Goal: Information Seeking & Learning: Learn about a topic

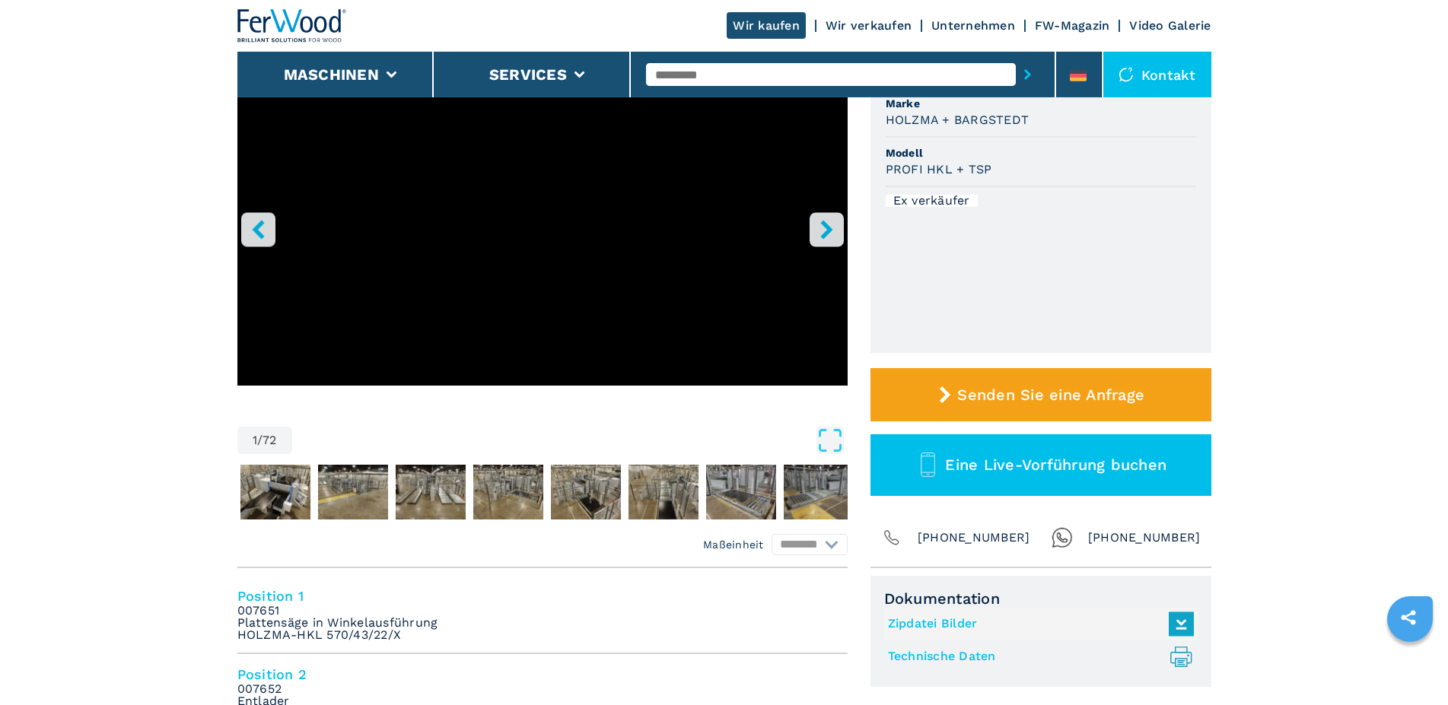
scroll to position [233, 0]
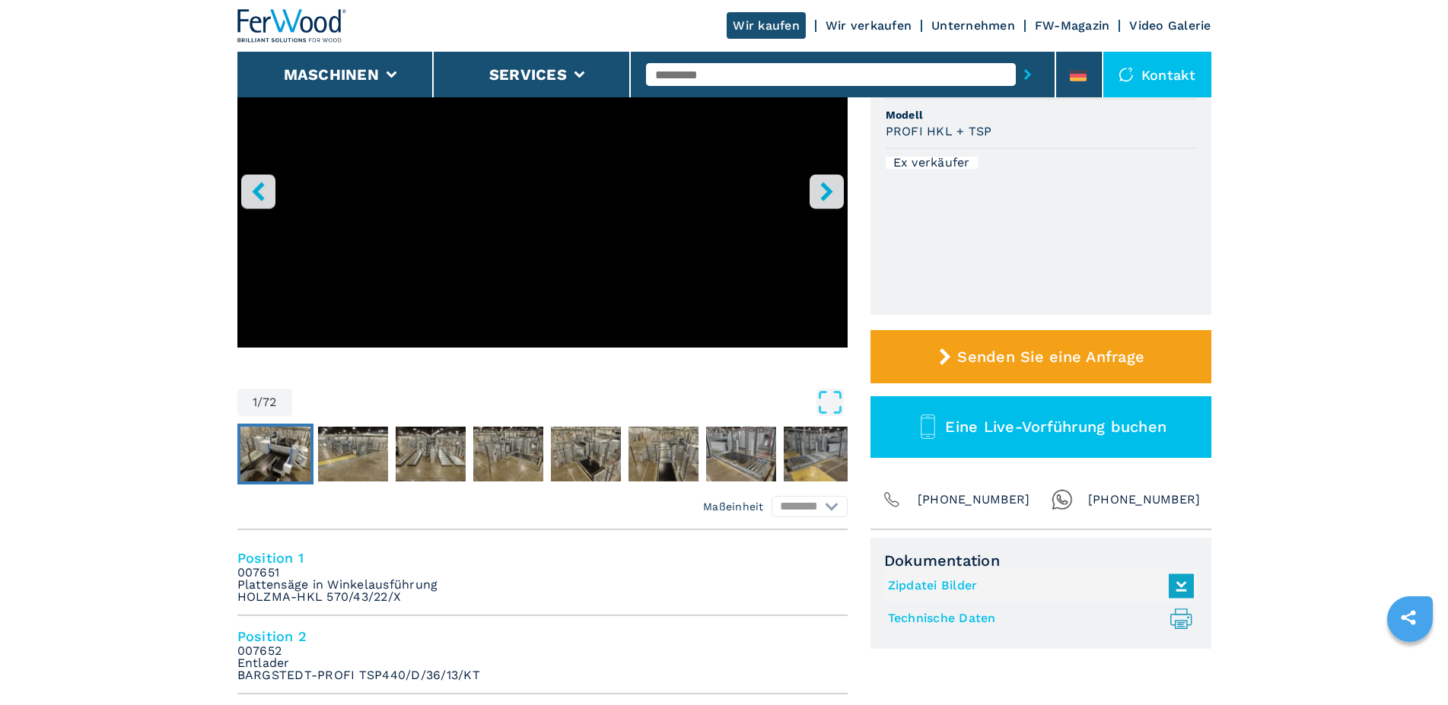
click at [296, 456] on img "Go to Slide 2" at bounding box center [275, 454] width 70 height 55
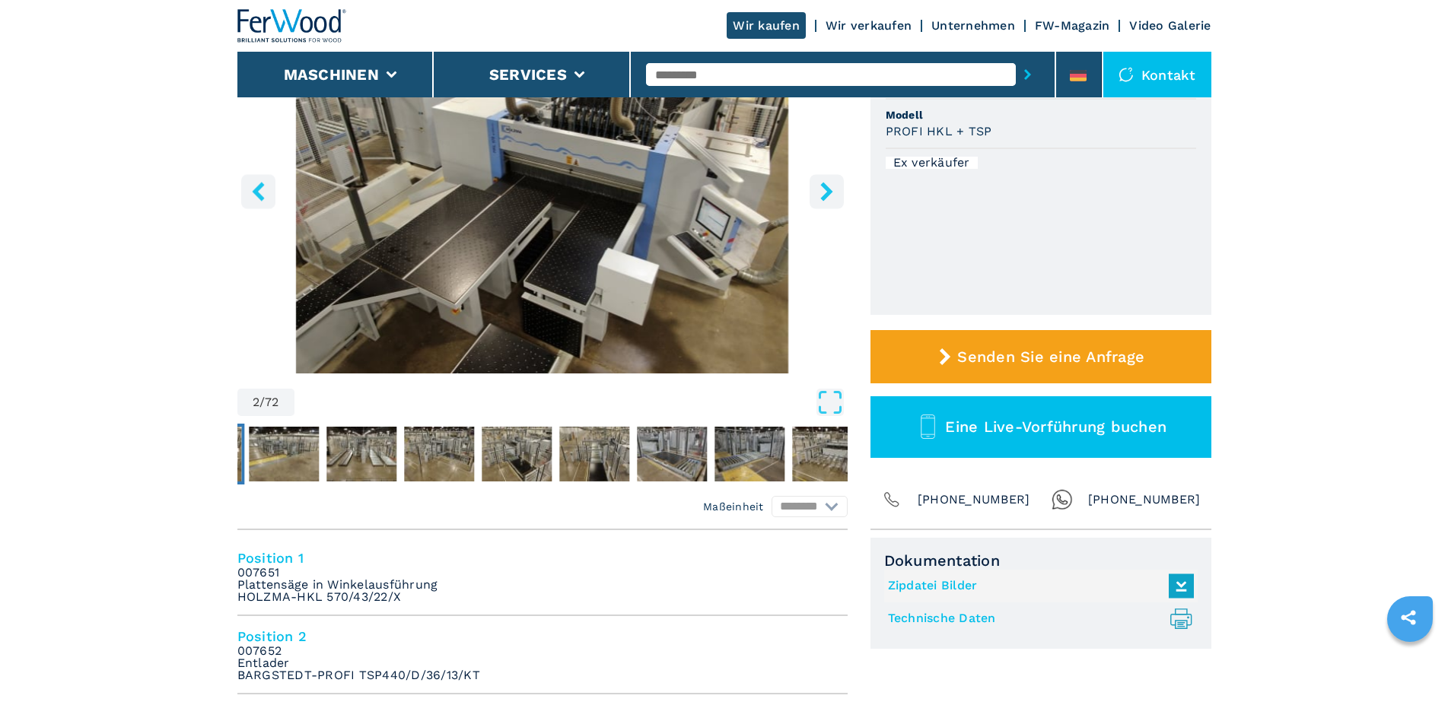
click at [829, 195] on icon "right-button" at bounding box center [826, 191] width 12 height 19
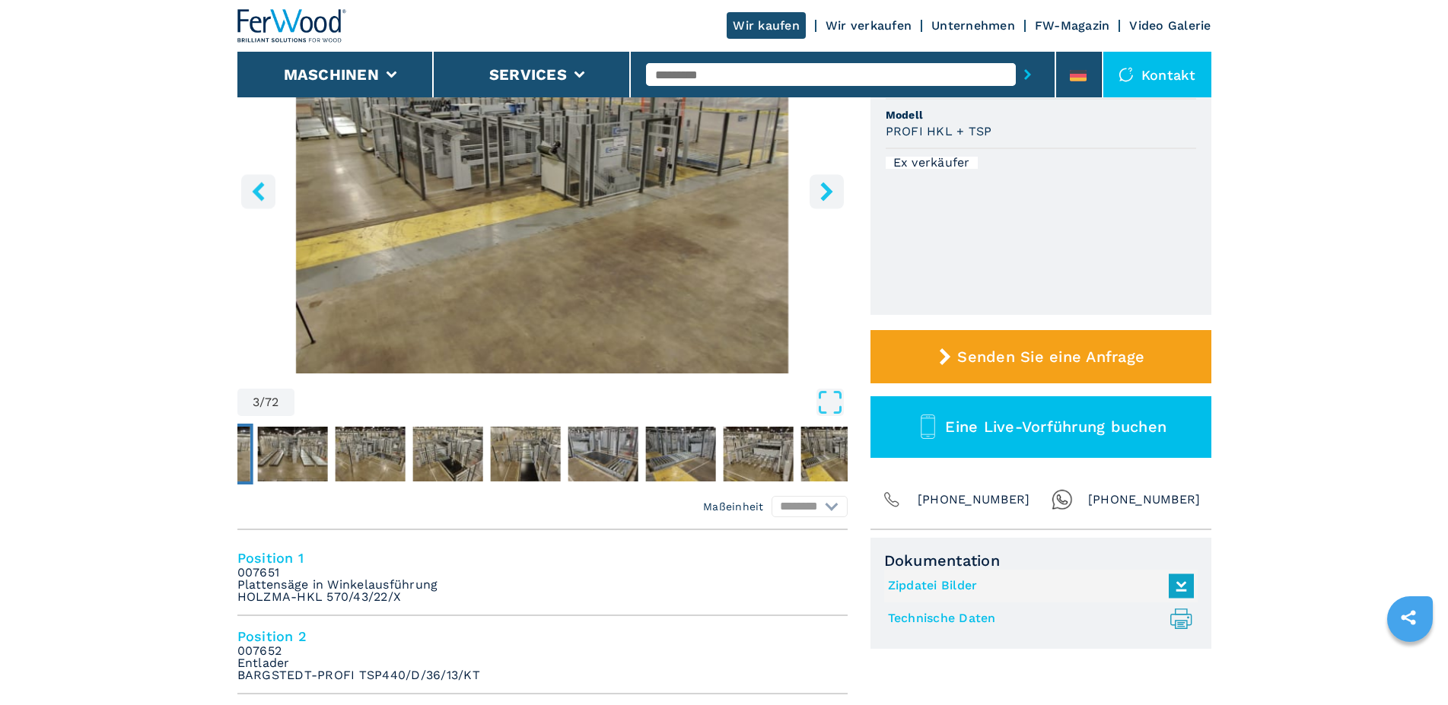
click at [829, 195] on icon "right-button" at bounding box center [826, 191] width 12 height 19
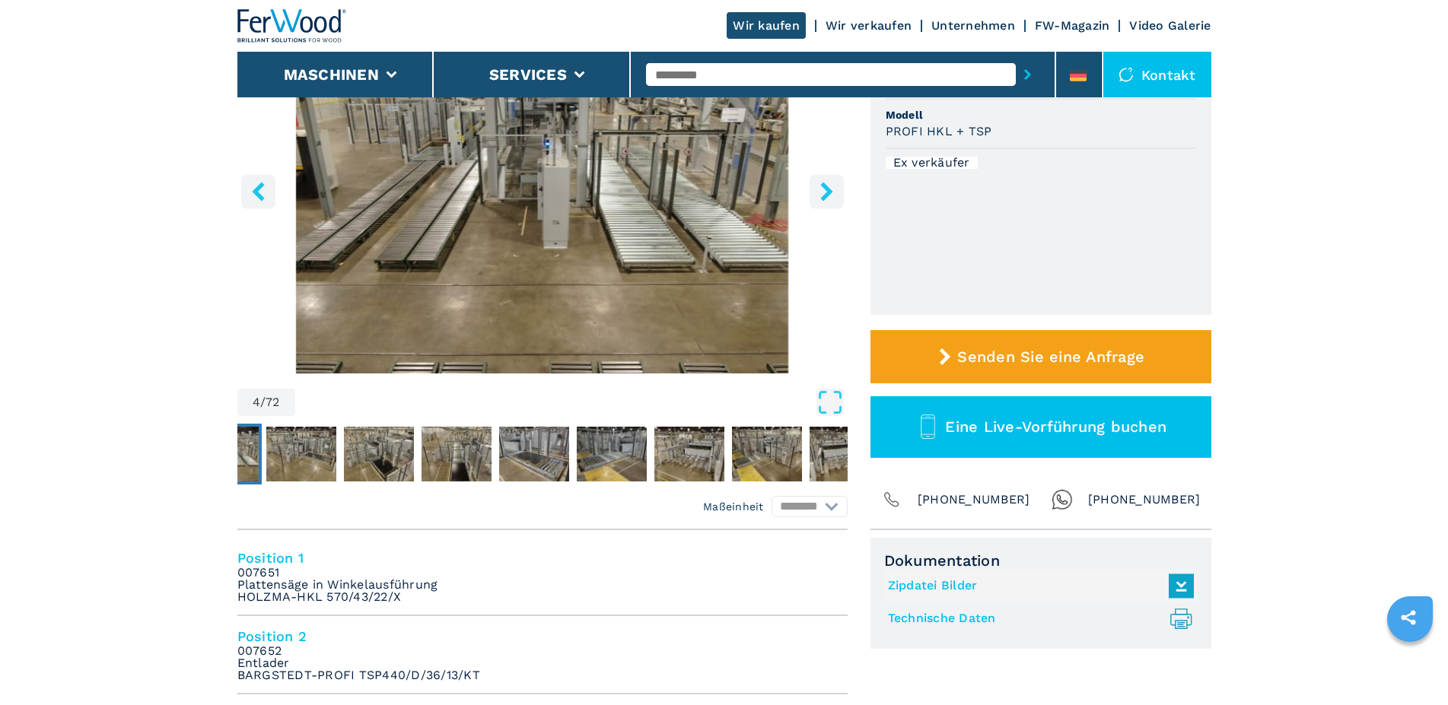
click at [829, 195] on icon "right-button" at bounding box center [826, 191] width 12 height 19
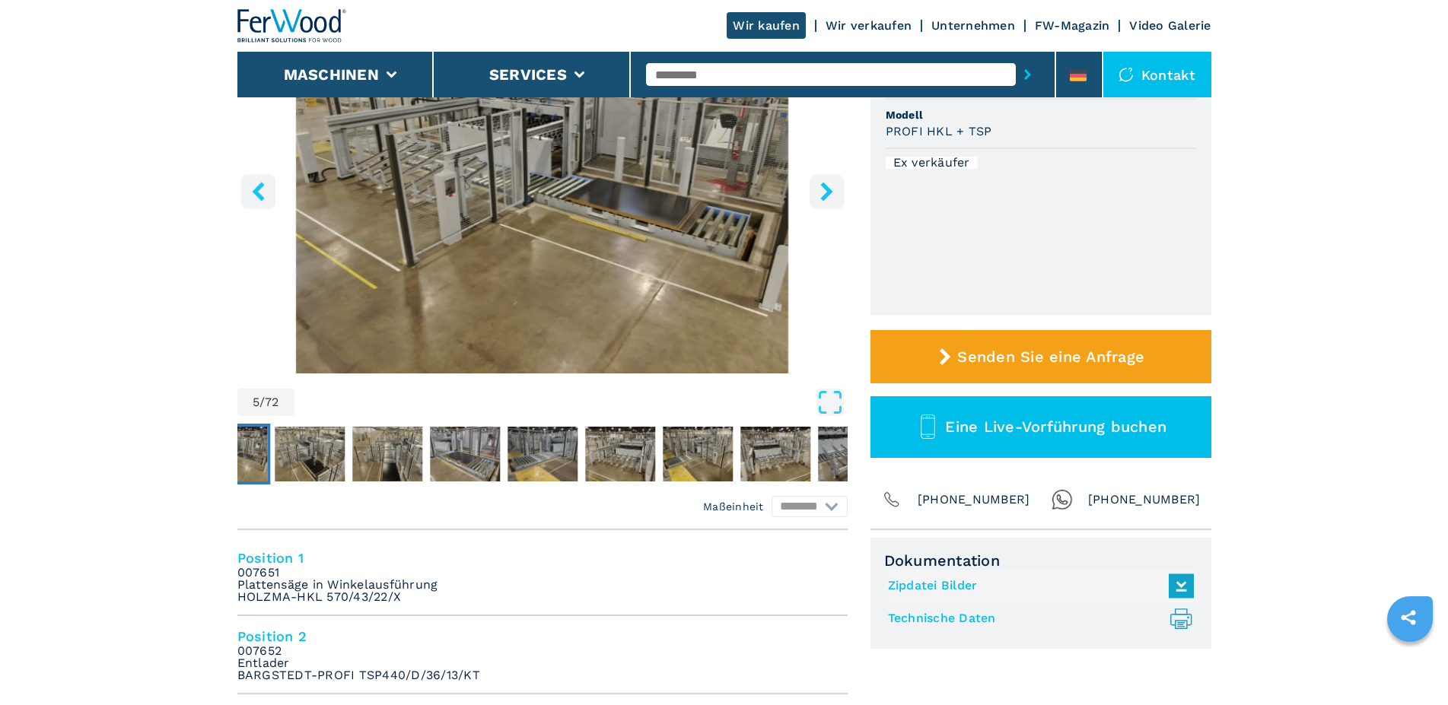
click at [829, 195] on icon "right-button" at bounding box center [826, 191] width 12 height 19
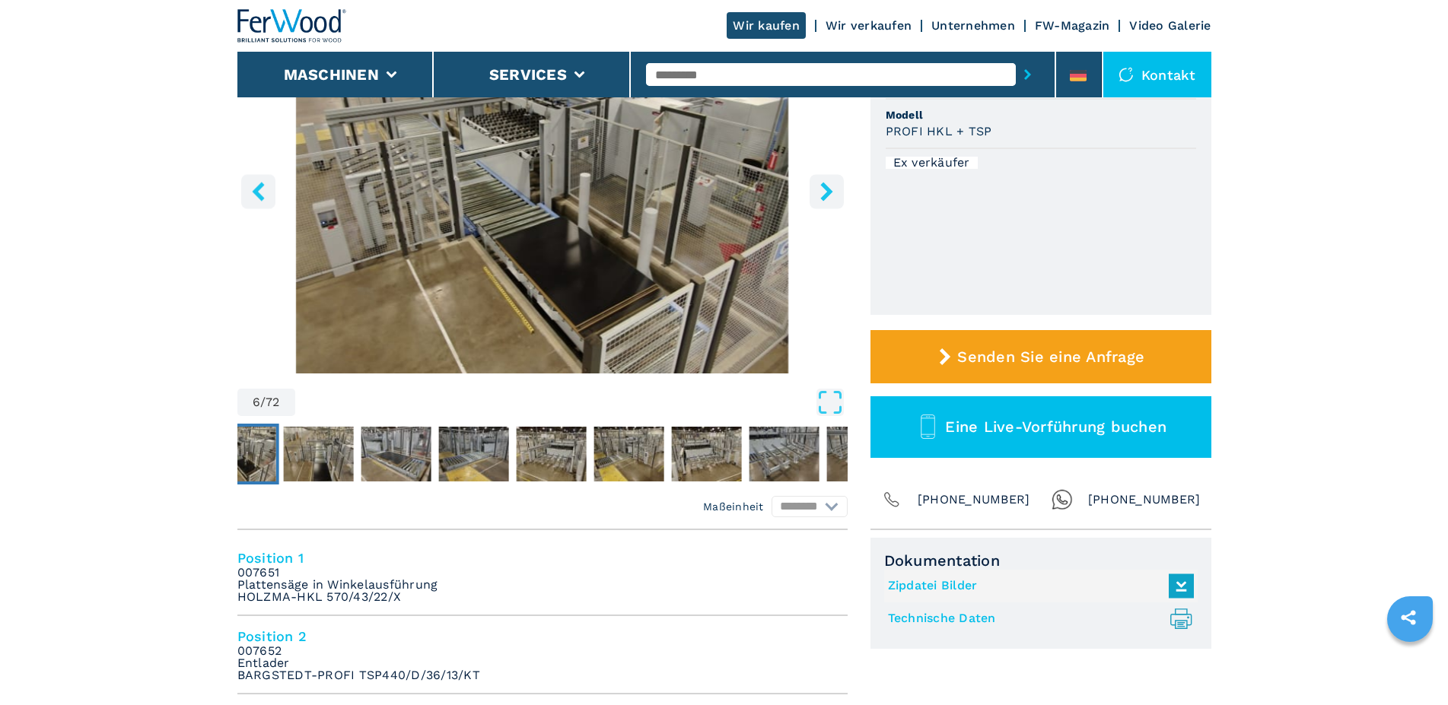
click at [829, 195] on icon "right-button" at bounding box center [826, 191] width 12 height 19
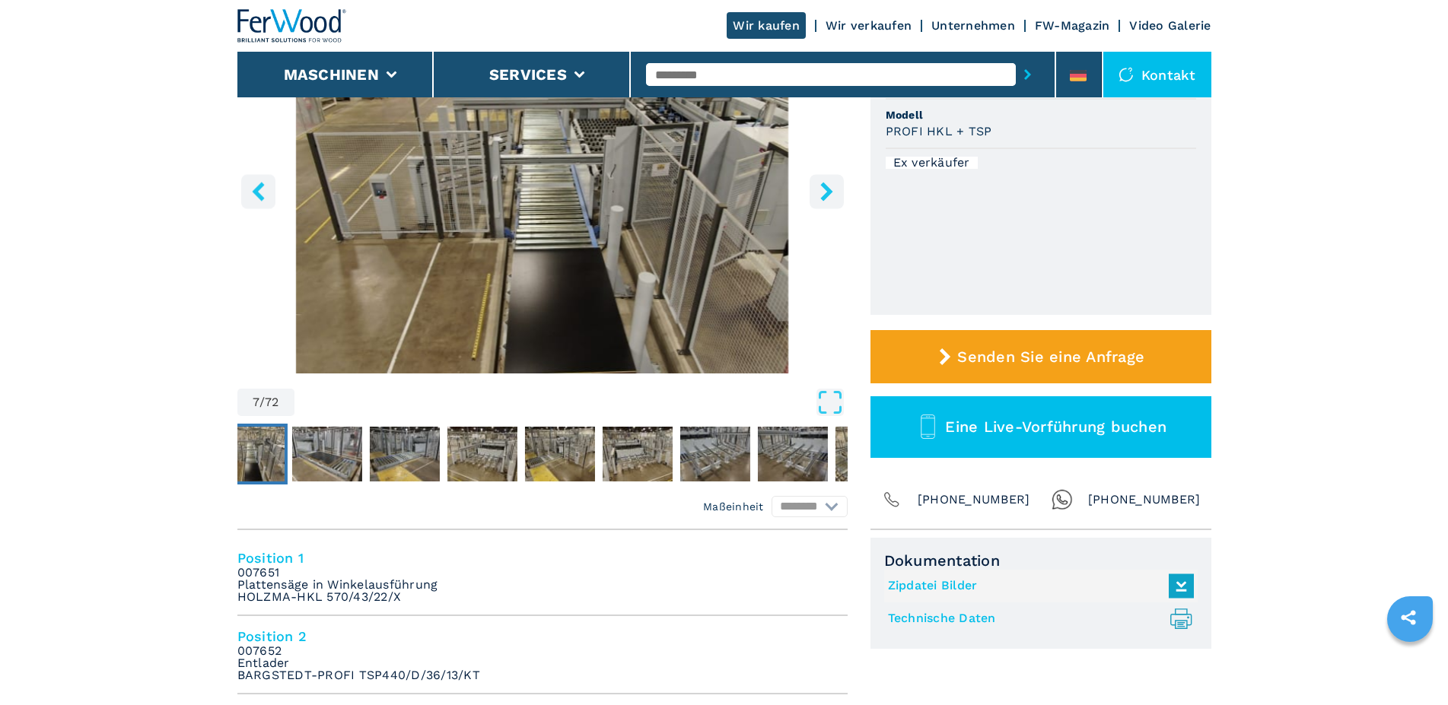
click at [829, 195] on icon "right-button" at bounding box center [826, 191] width 12 height 19
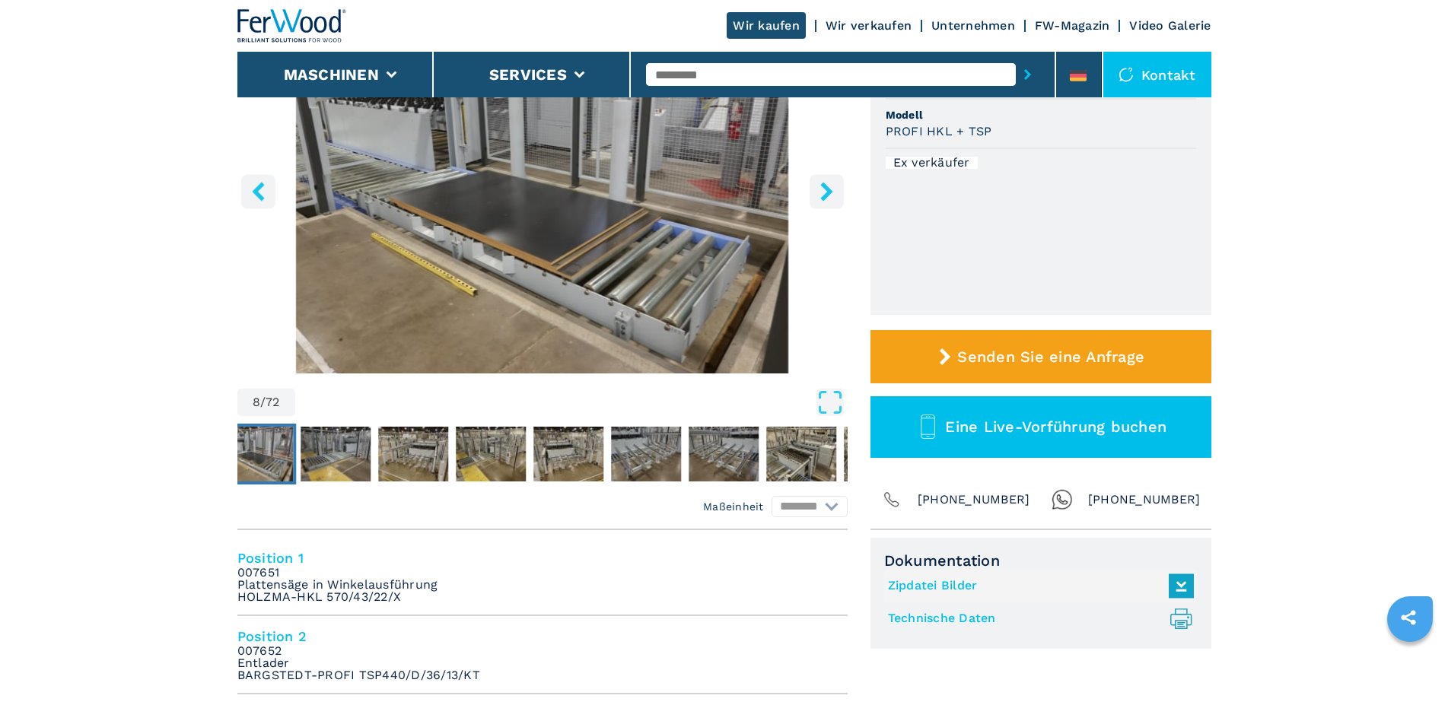
click at [829, 195] on icon "right-button" at bounding box center [826, 191] width 12 height 19
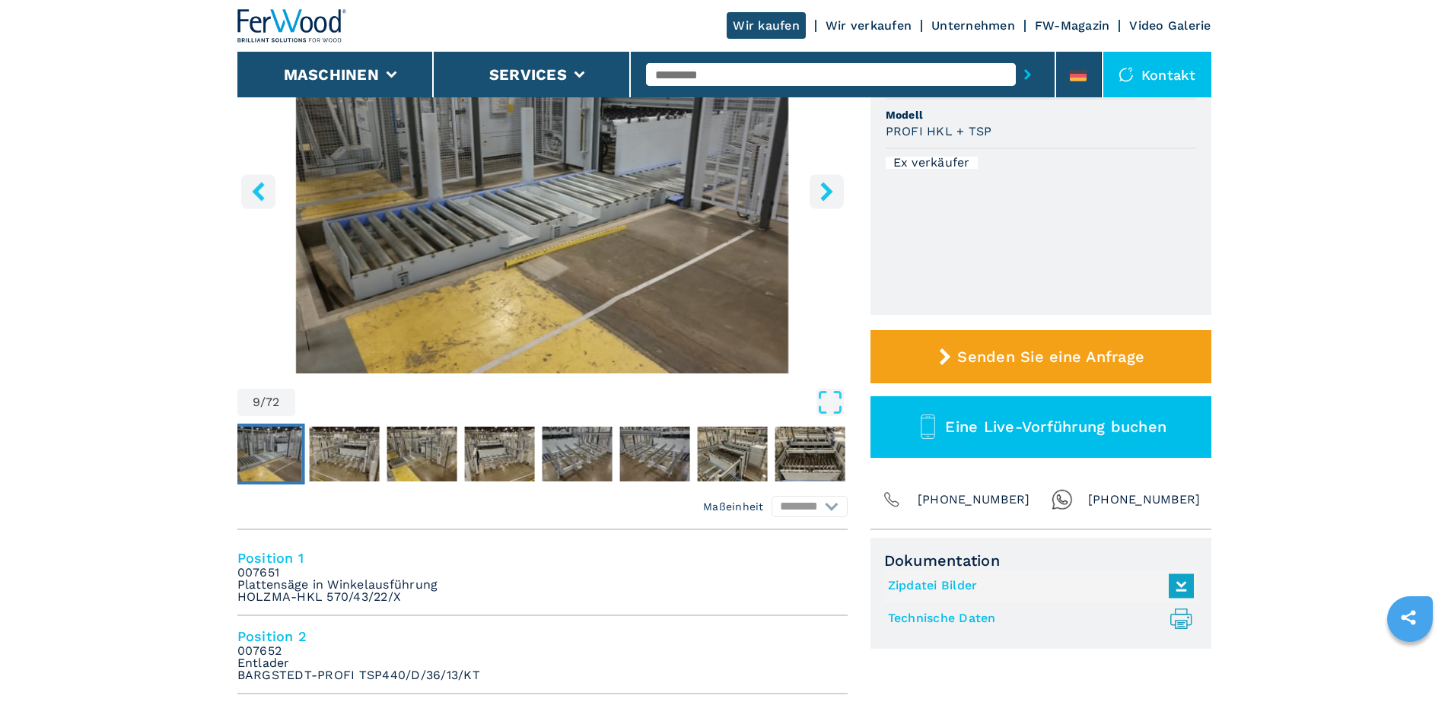
click at [829, 195] on icon "right-button" at bounding box center [826, 191] width 12 height 19
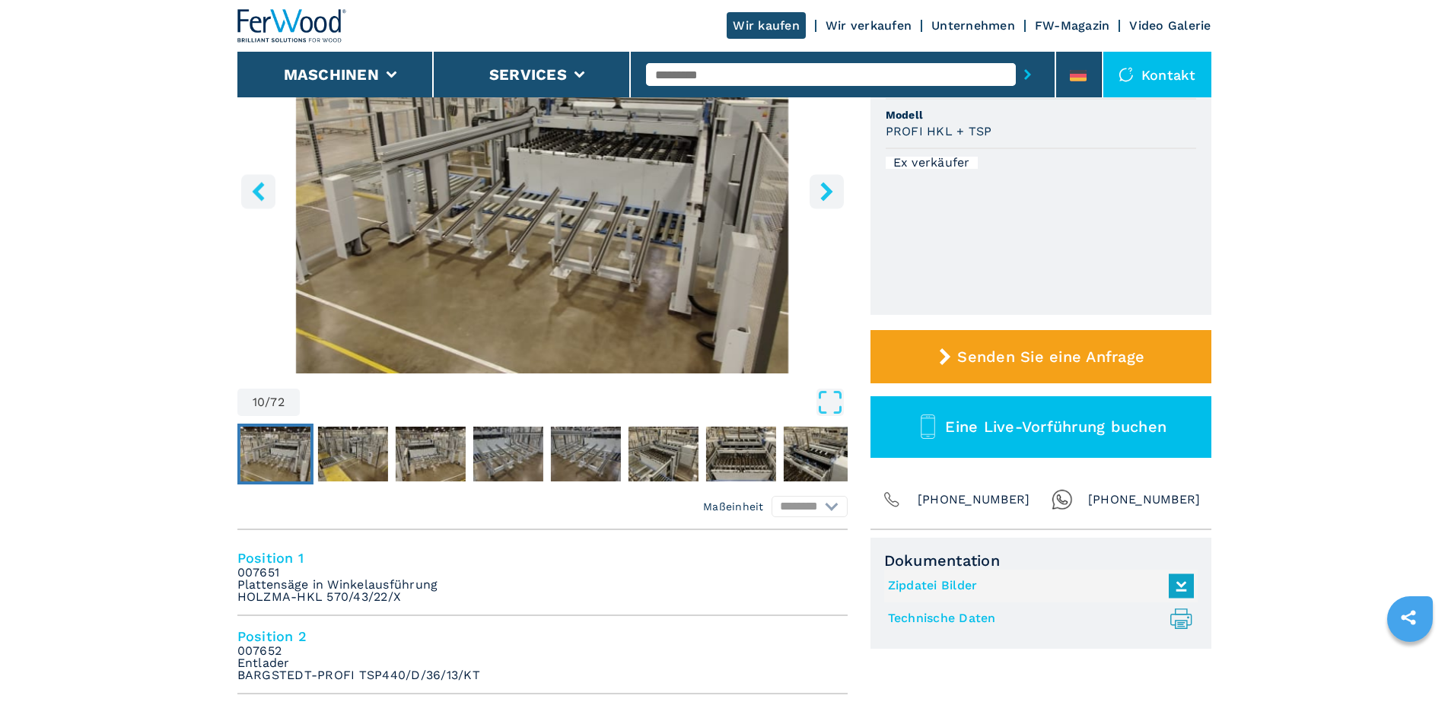
click at [829, 195] on icon "right-button" at bounding box center [826, 191] width 12 height 19
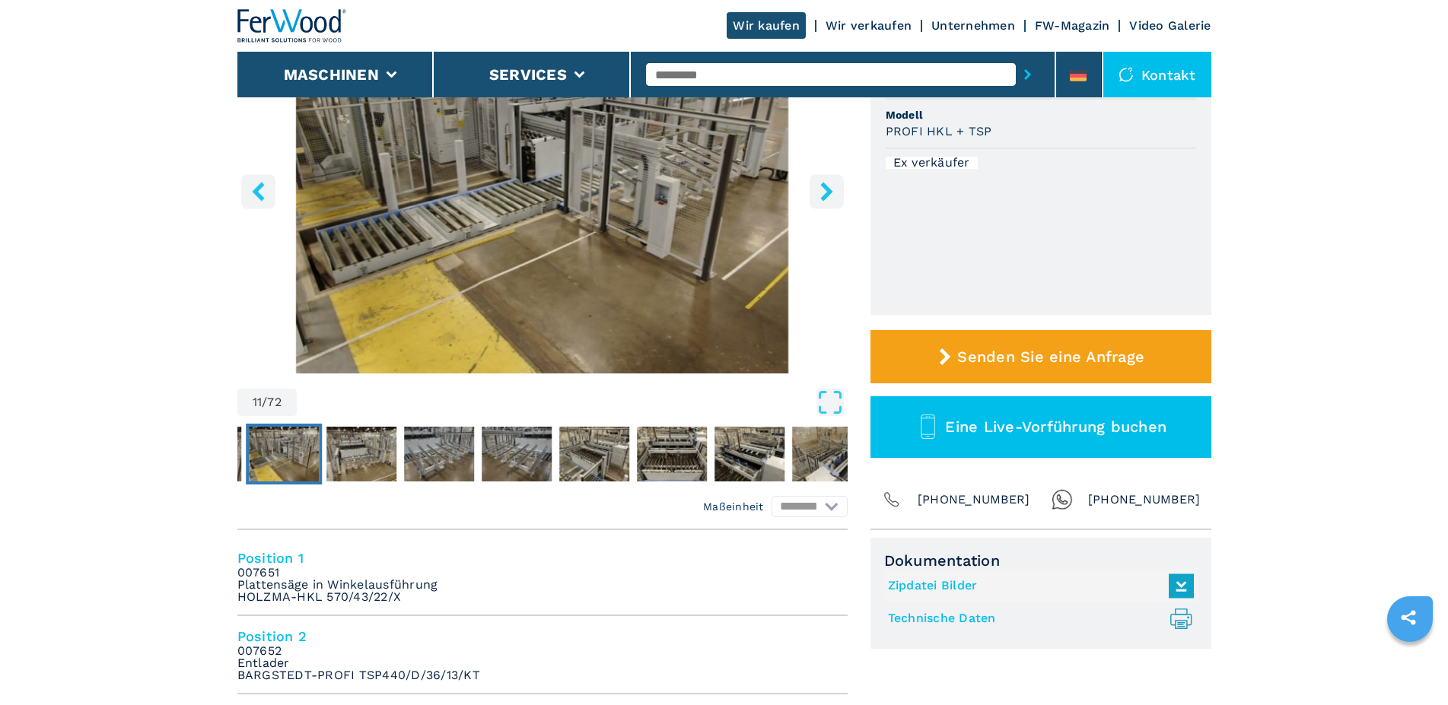
click at [829, 195] on icon "right-button" at bounding box center [826, 191] width 12 height 19
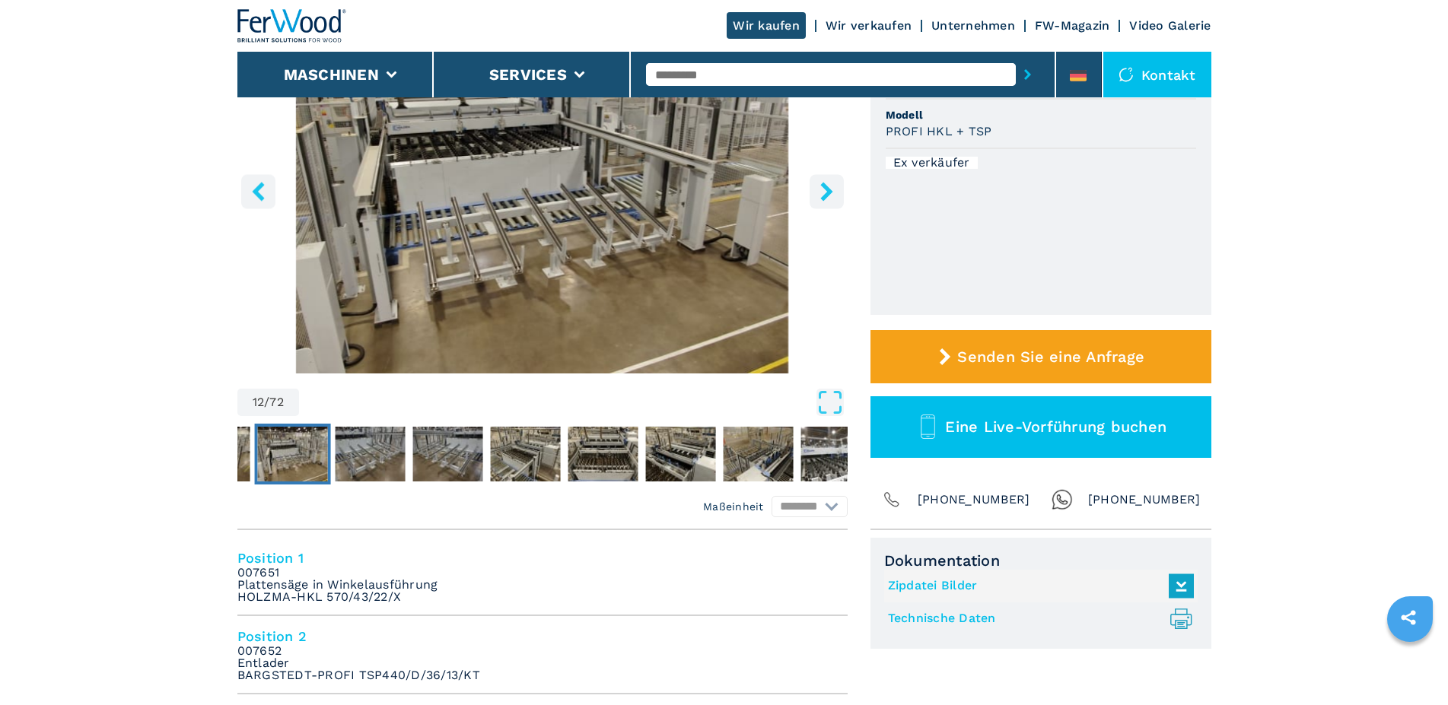
click at [829, 195] on icon "right-button" at bounding box center [826, 191] width 12 height 19
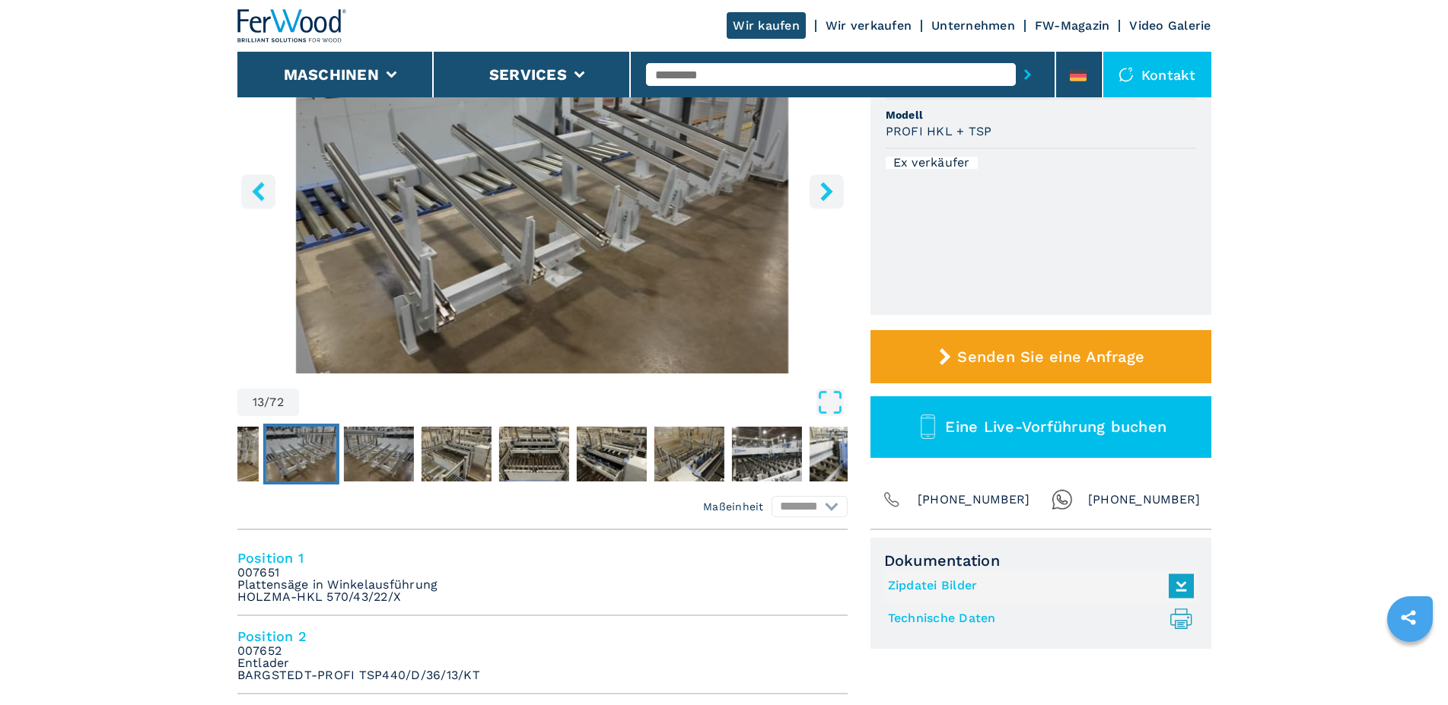
click at [829, 195] on icon "right-button" at bounding box center [826, 191] width 12 height 19
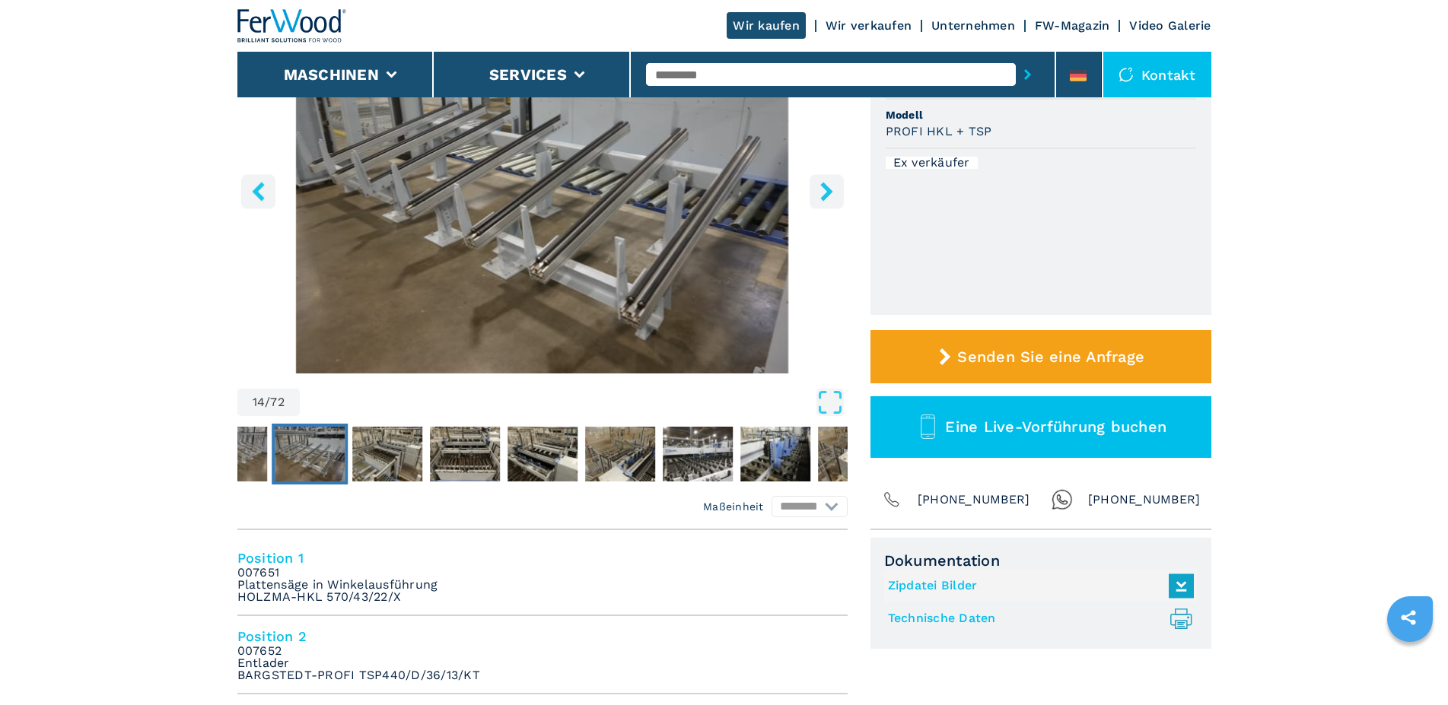
click at [829, 195] on icon "right-button" at bounding box center [826, 191] width 12 height 19
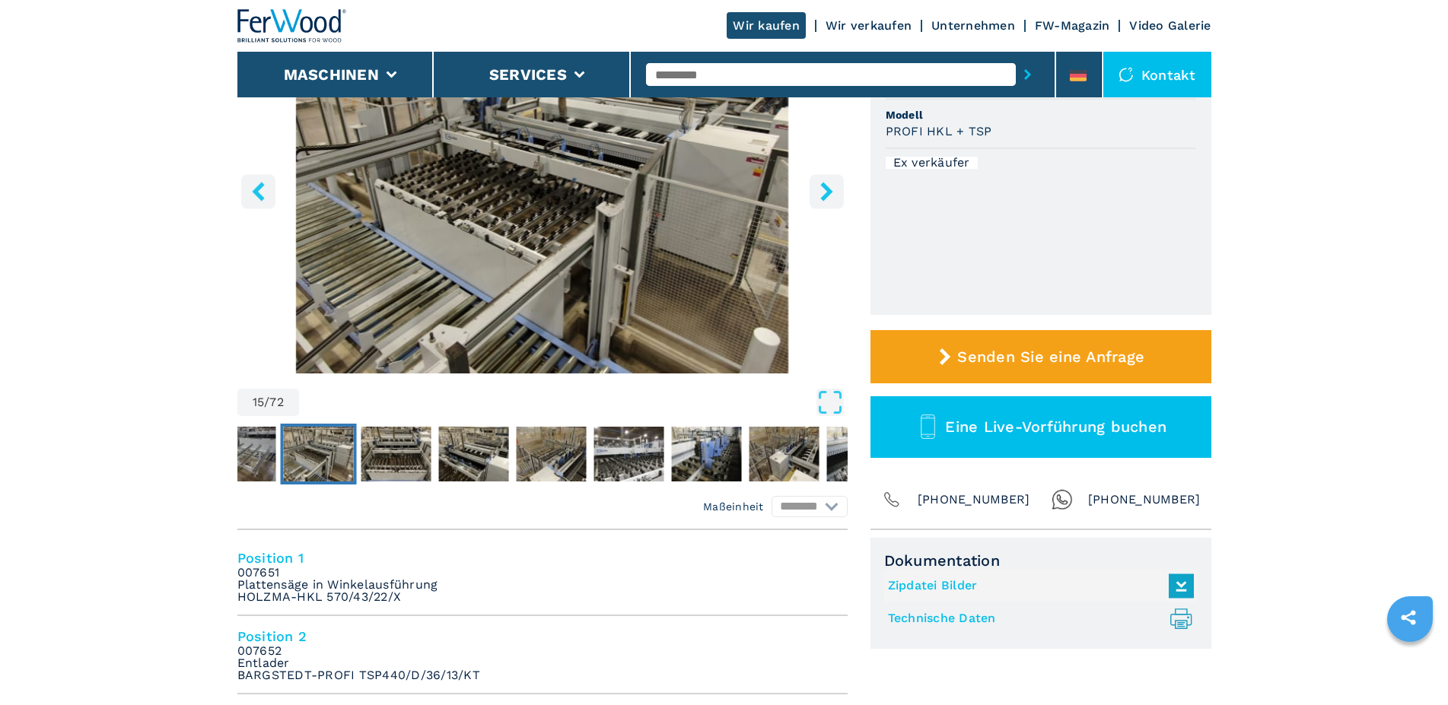
click at [829, 195] on icon "right-button" at bounding box center [826, 191] width 12 height 19
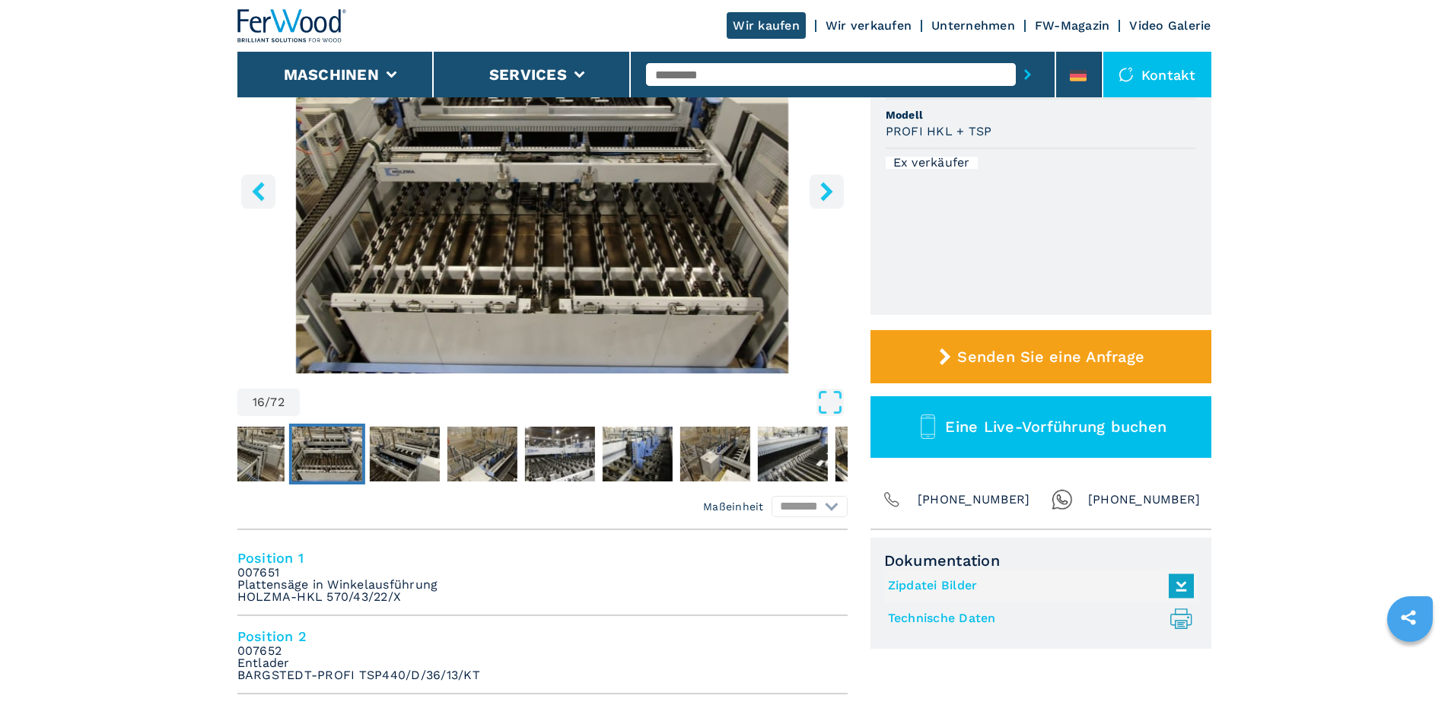
click at [829, 195] on icon "right-button" at bounding box center [826, 191] width 12 height 19
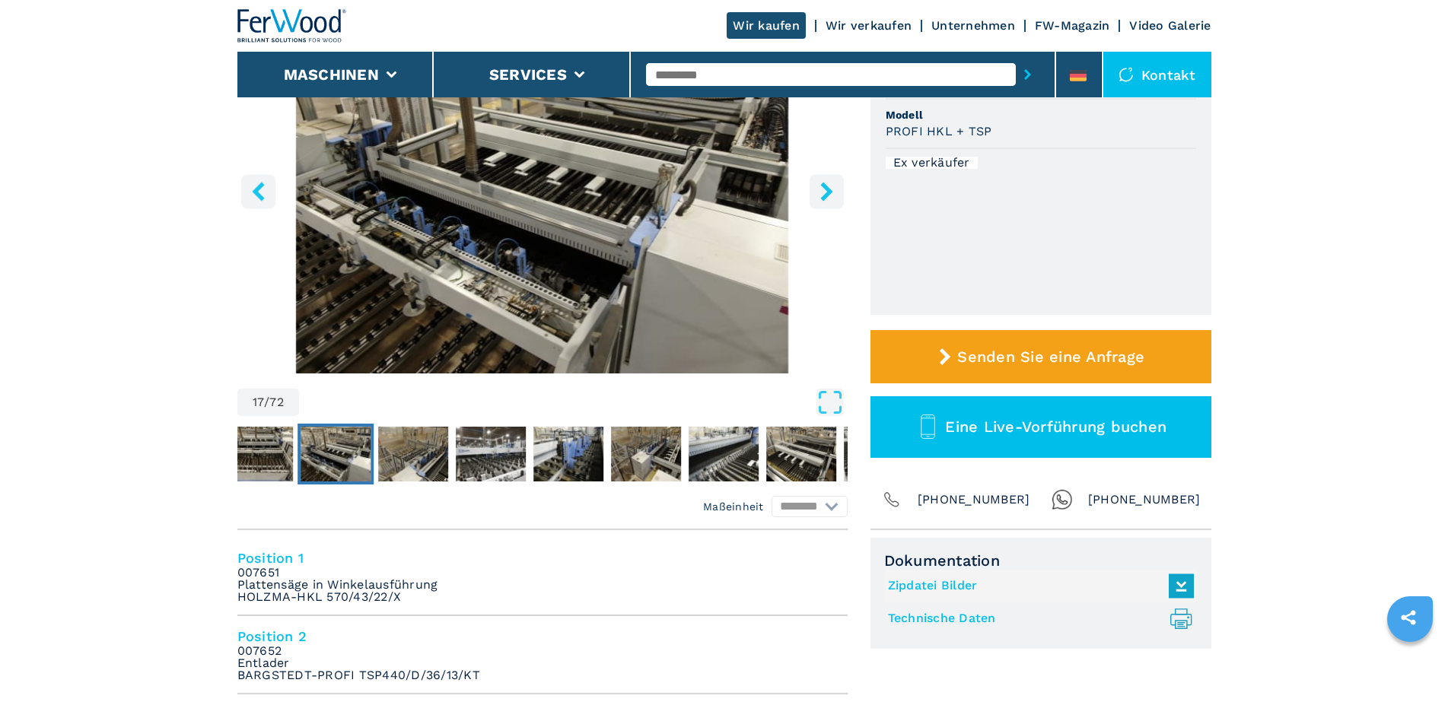
click at [829, 195] on icon "right-button" at bounding box center [826, 191] width 12 height 19
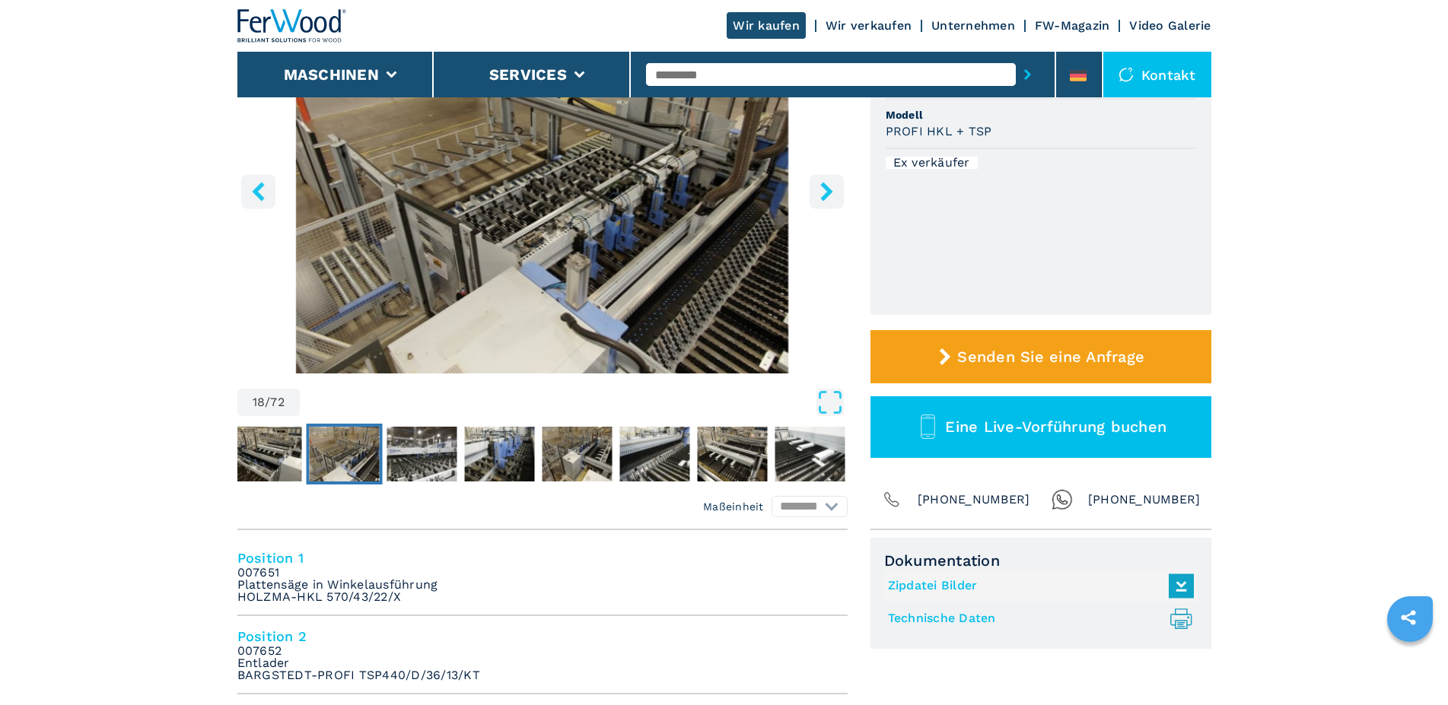
click at [829, 195] on icon "right-button" at bounding box center [826, 191] width 12 height 19
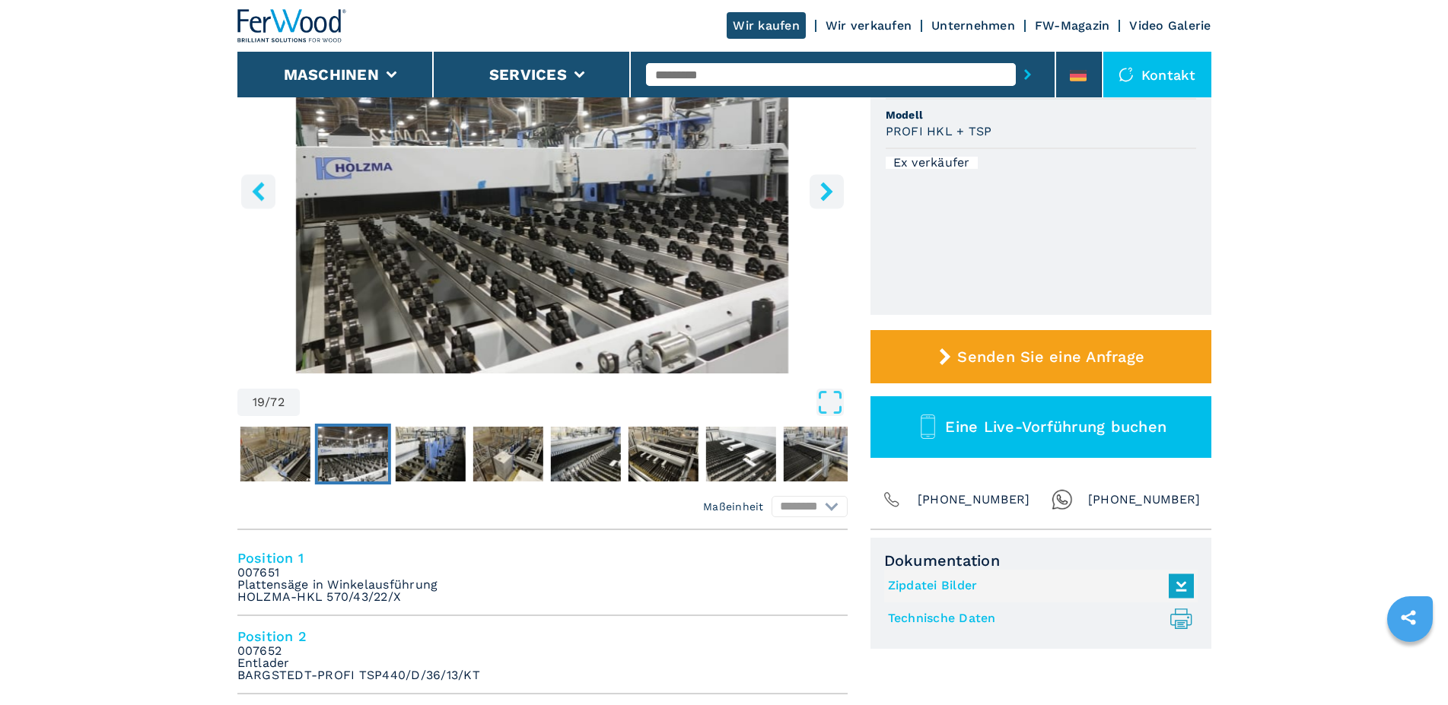
click at [829, 195] on icon "right-button" at bounding box center [826, 191] width 12 height 19
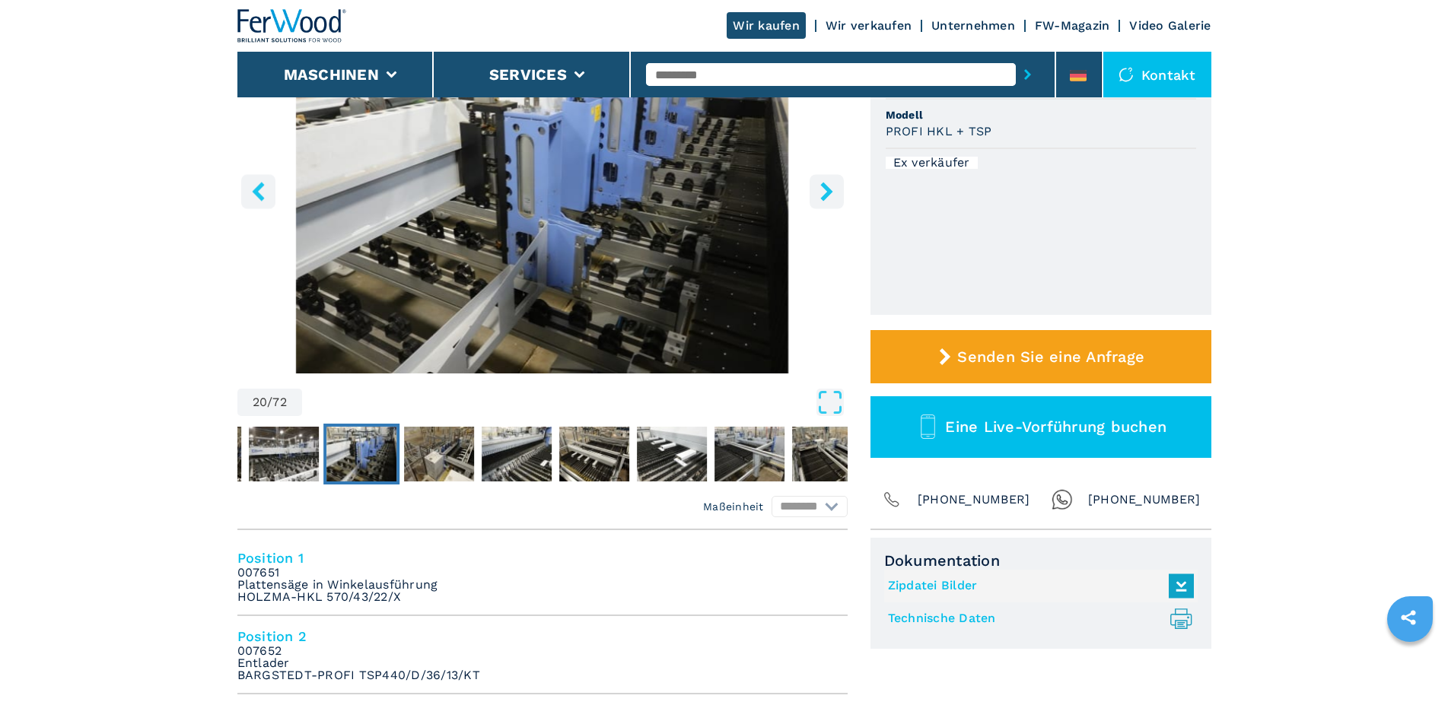
click at [829, 195] on icon "right-button" at bounding box center [826, 191] width 12 height 19
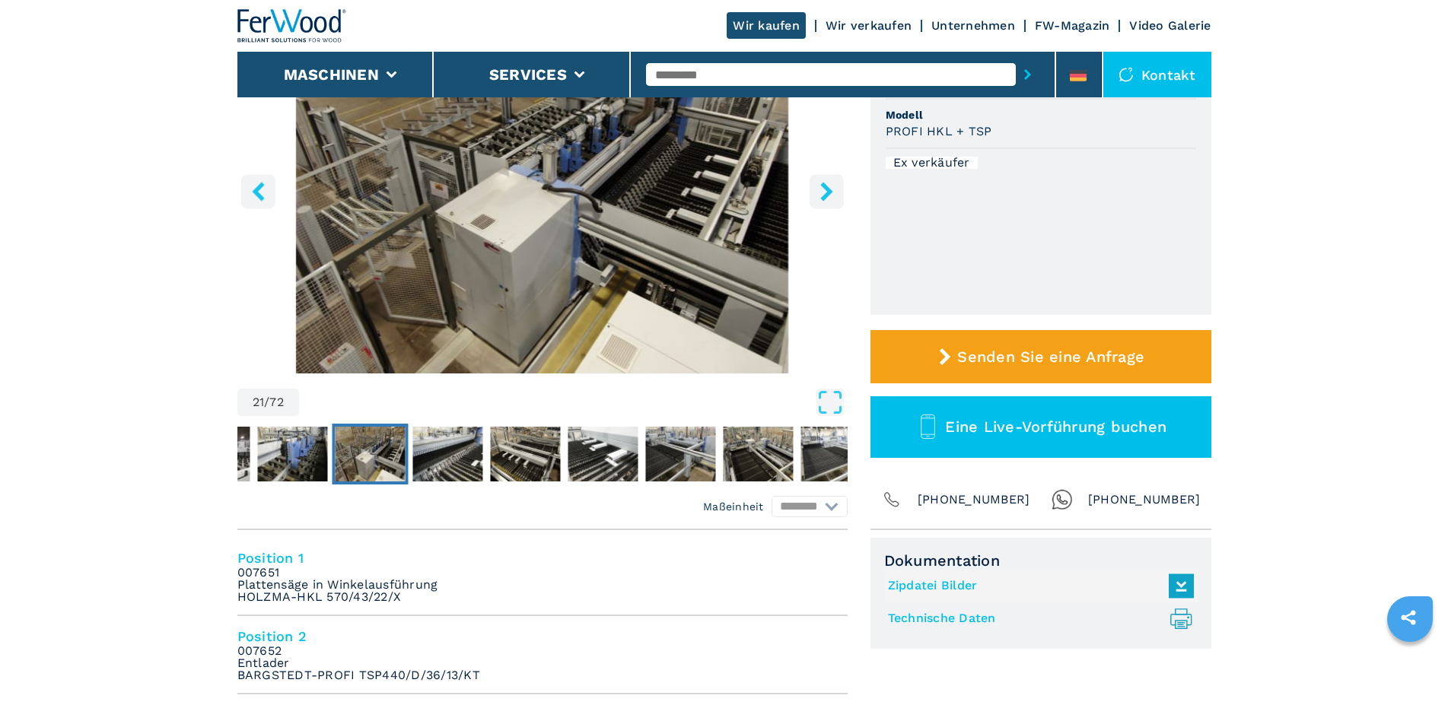
click at [829, 195] on icon "right-button" at bounding box center [826, 191] width 12 height 19
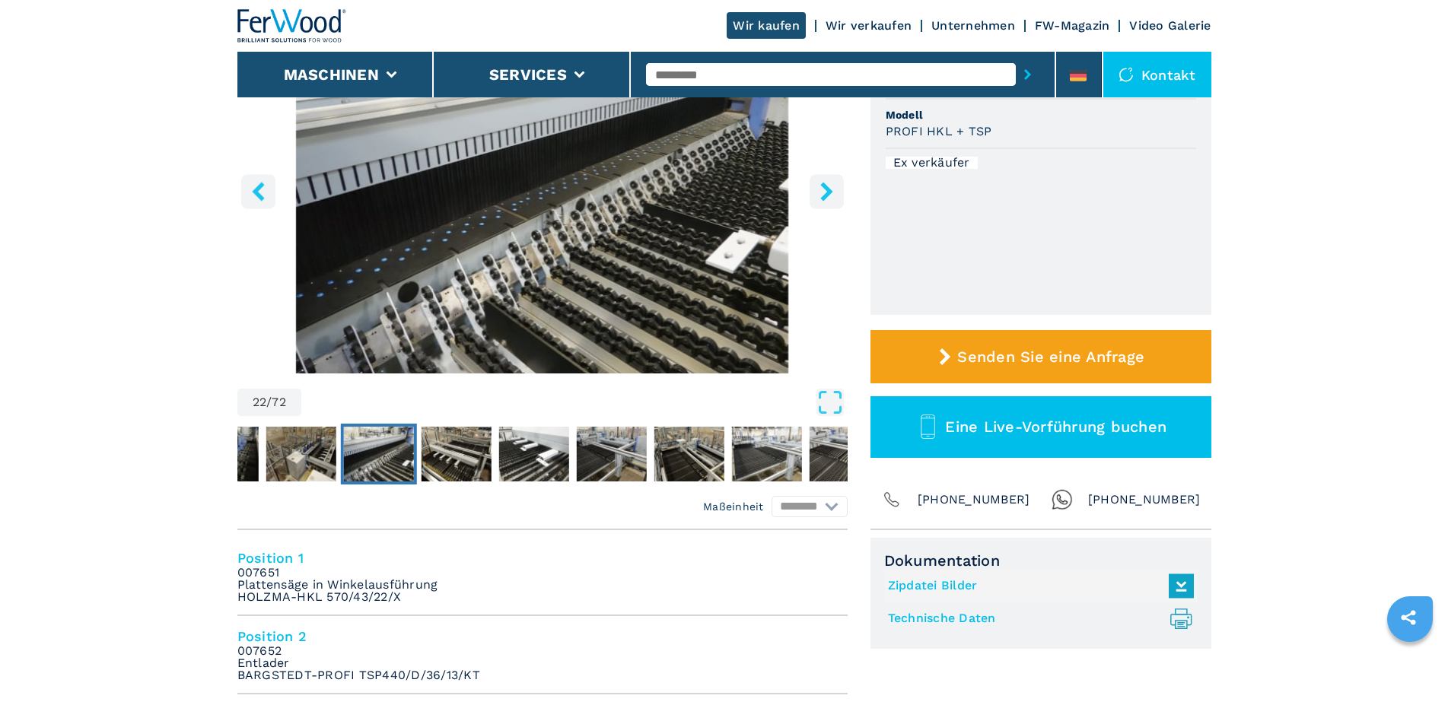
click at [829, 195] on icon "right-button" at bounding box center [826, 191] width 12 height 19
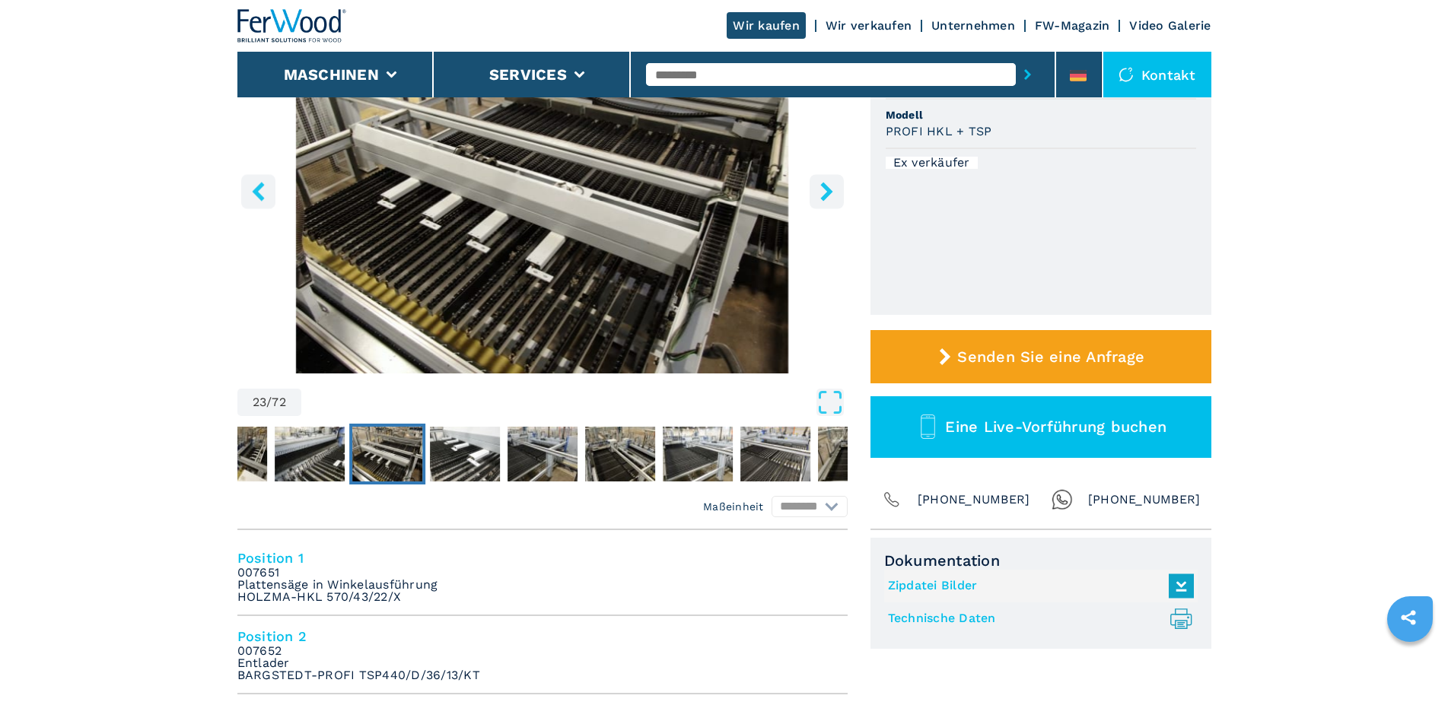
click at [829, 195] on icon "right-button" at bounding box center [826, 191] width 12 height 19
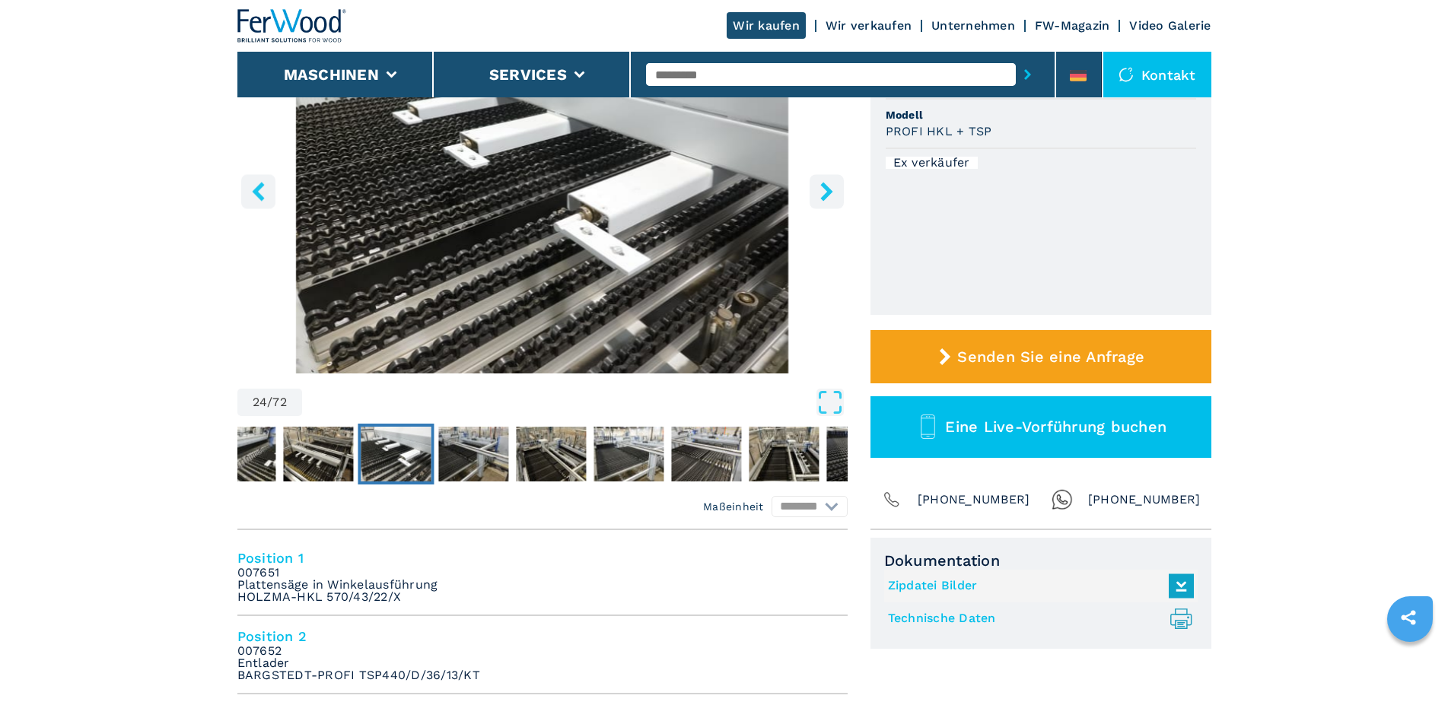
click at [829, 195] on icon "right-button" at bounding box center [826, 191] width 12 height 19
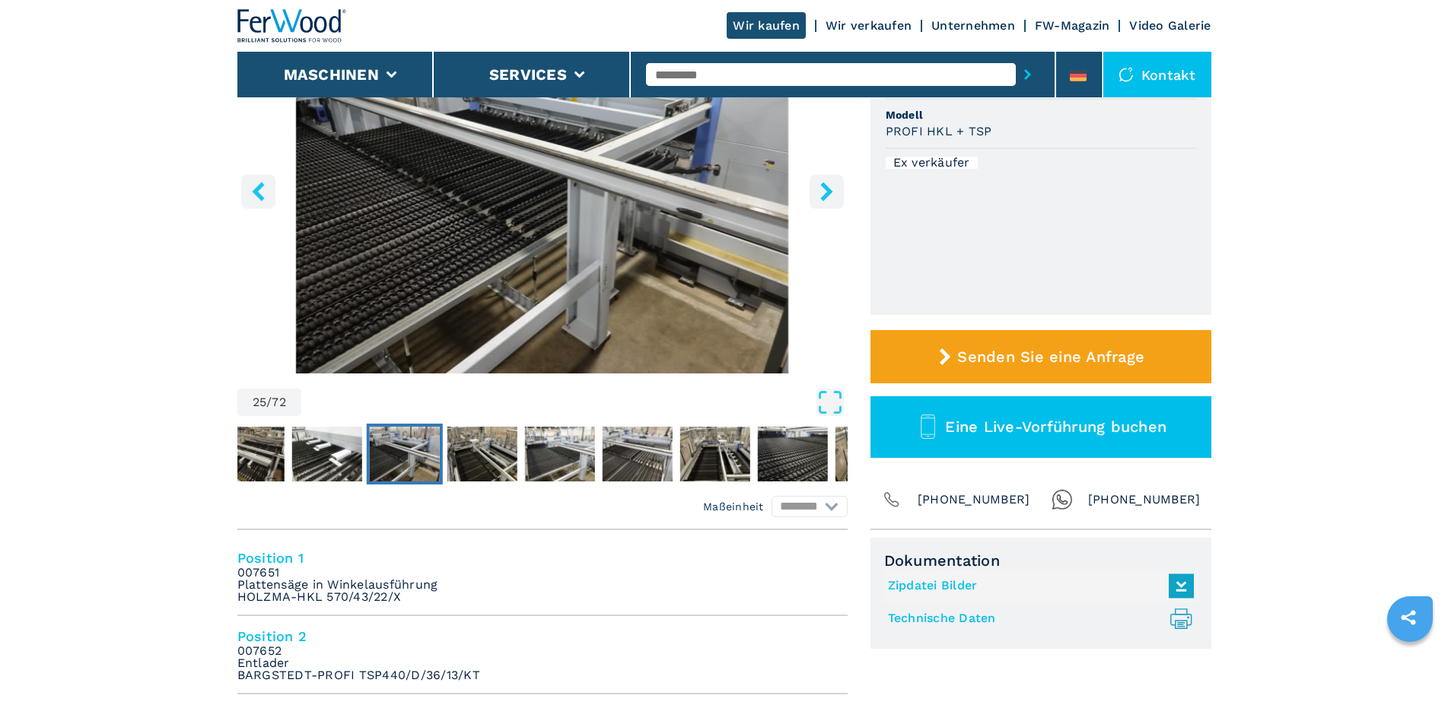
click at [829, 195] on icon "right-button" at bounding box center [826, 191] width 12 height 19
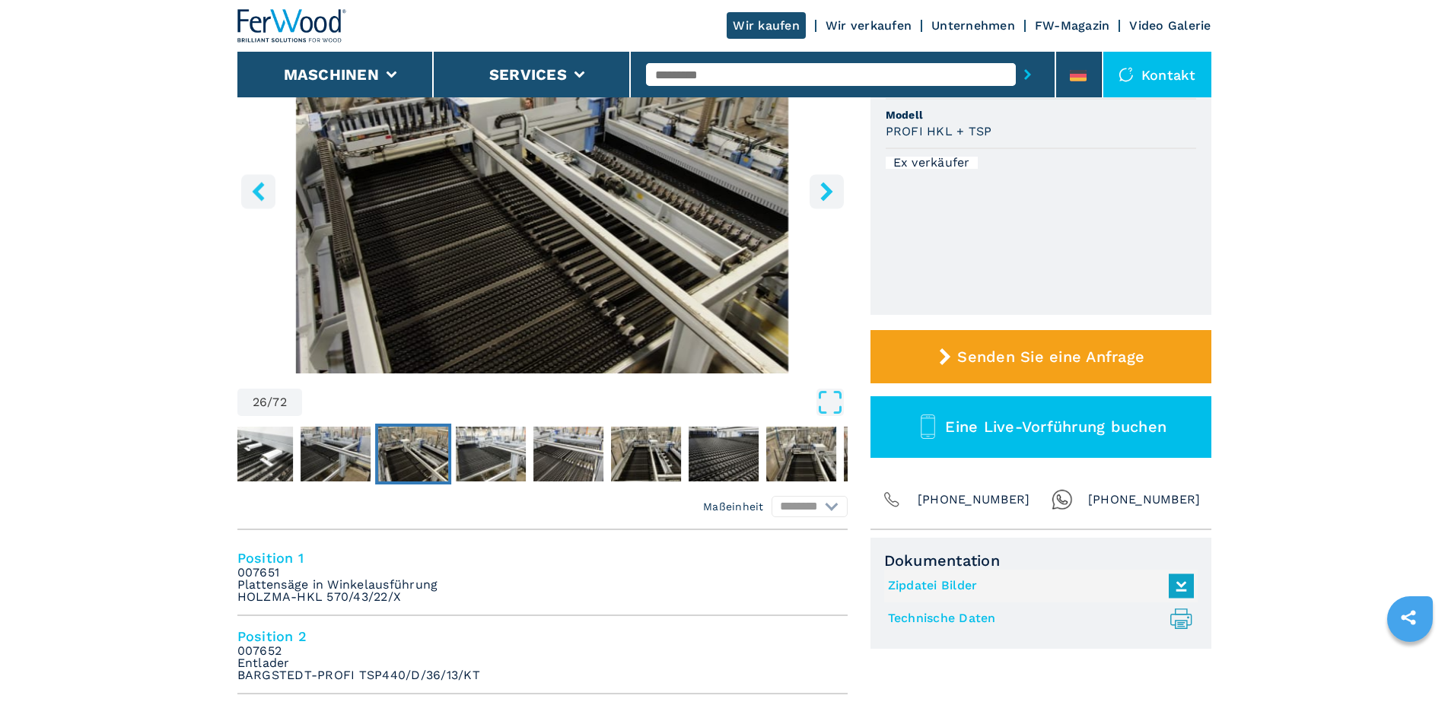
click at [829, 195] on icon "right-button" at bounding box center [826, 191] width 12 height 19
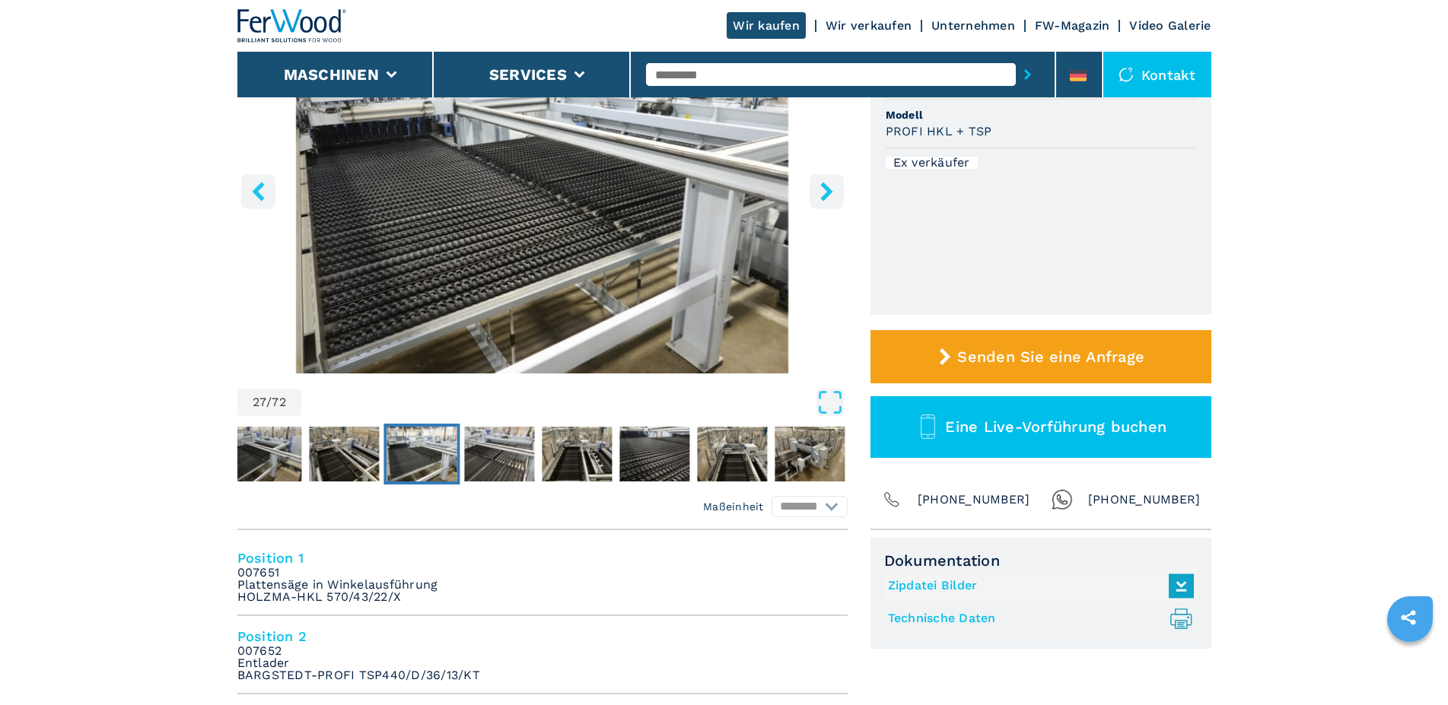
click at [829, 195] on icon "right-button" at bounding box center [826, 191] width 12 height 19
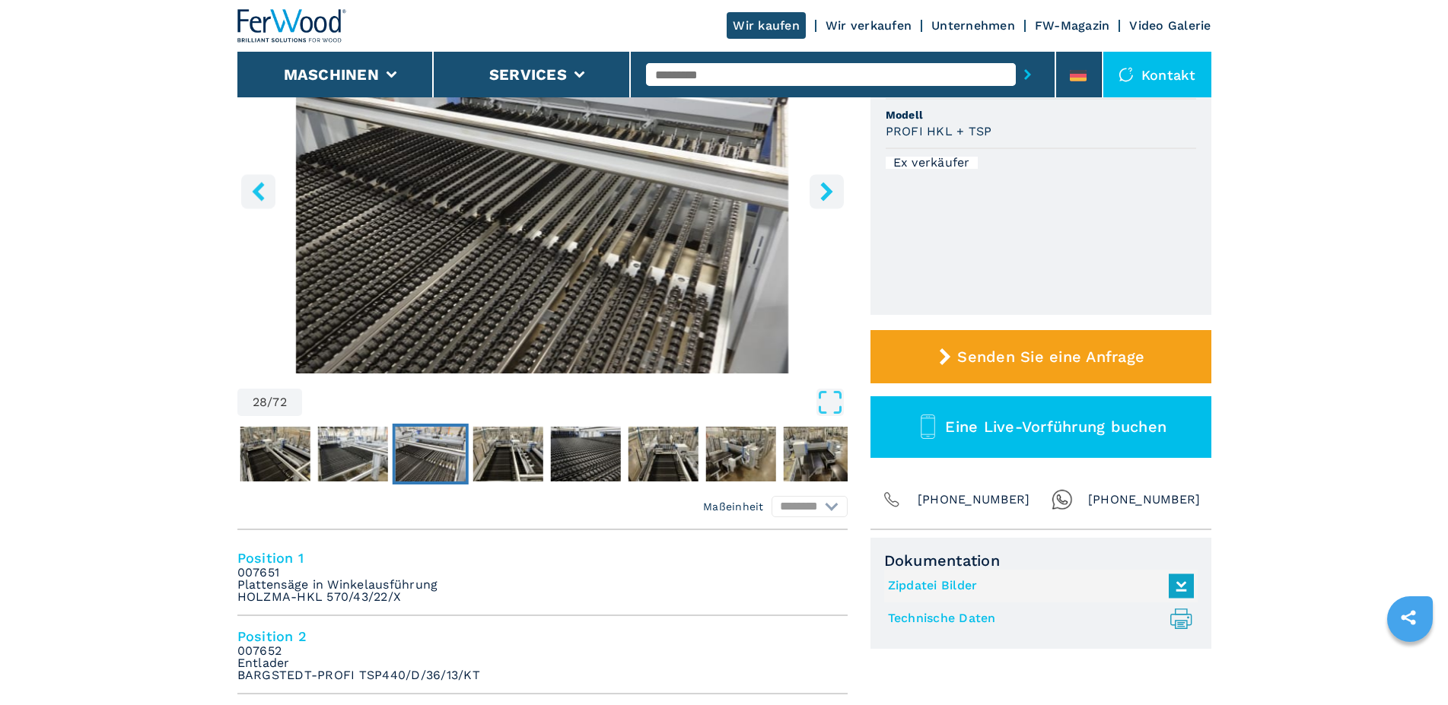
click at [829, 195] on icon "right-button" at bounding box center [826, 191] width 12 height 19
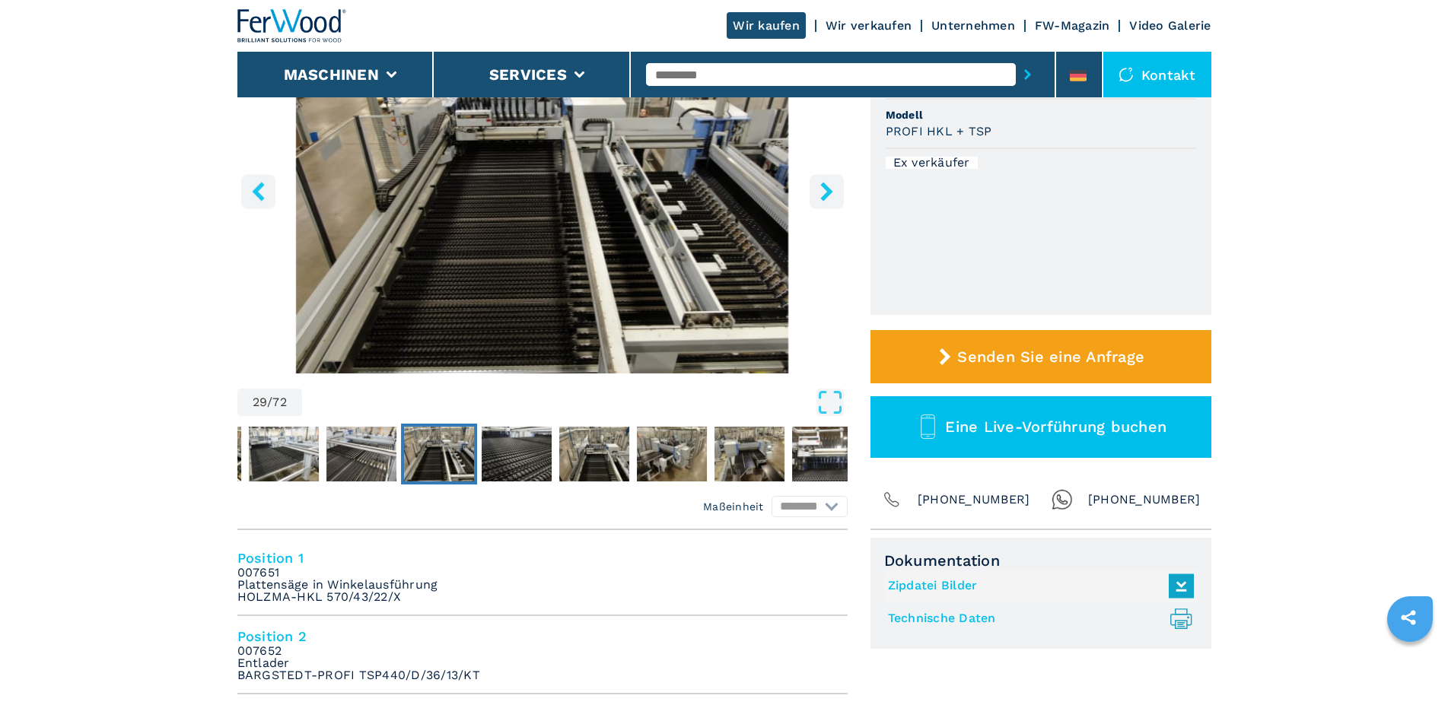
click at [829, 195] on icon "right-button" at bounding box center [826, 191] width 12 height 19
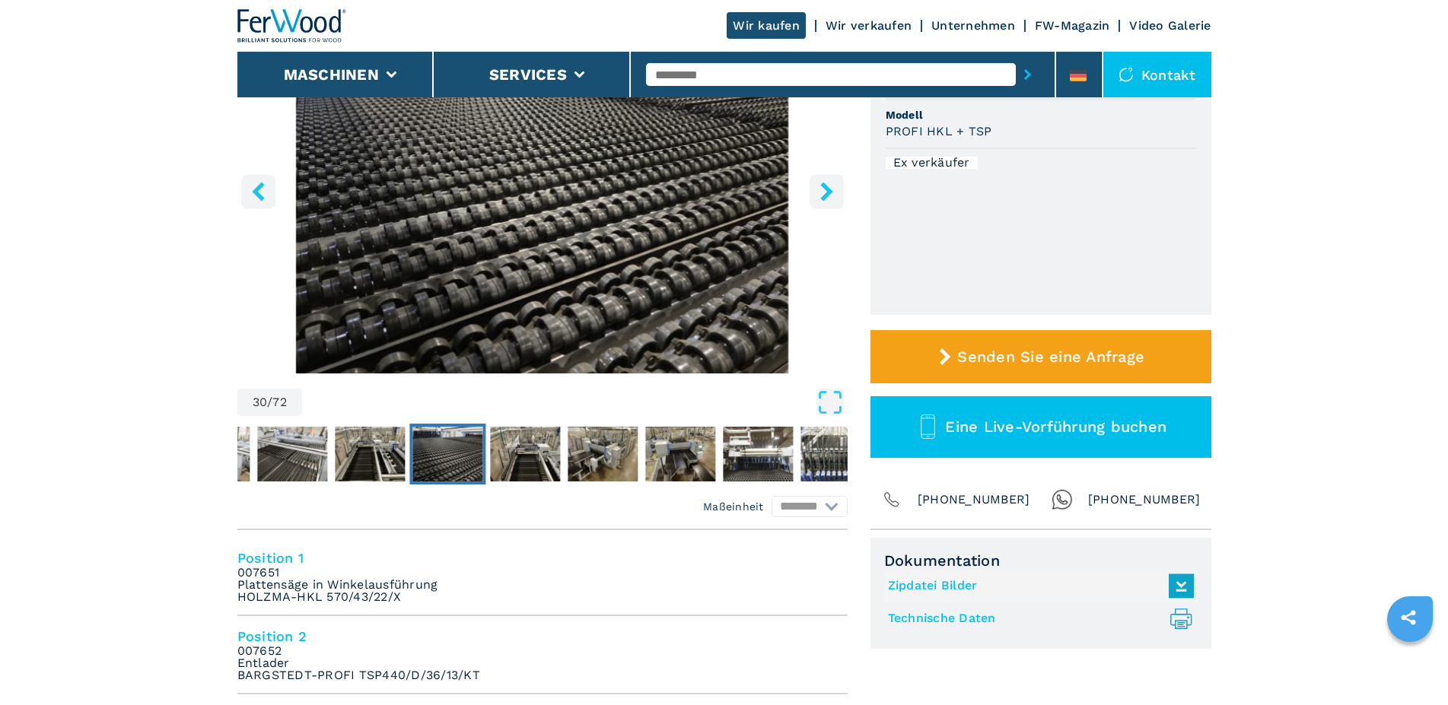
click at [829, 195] on icon "right-button" at bounding box center [826, 191] width 12 height 19
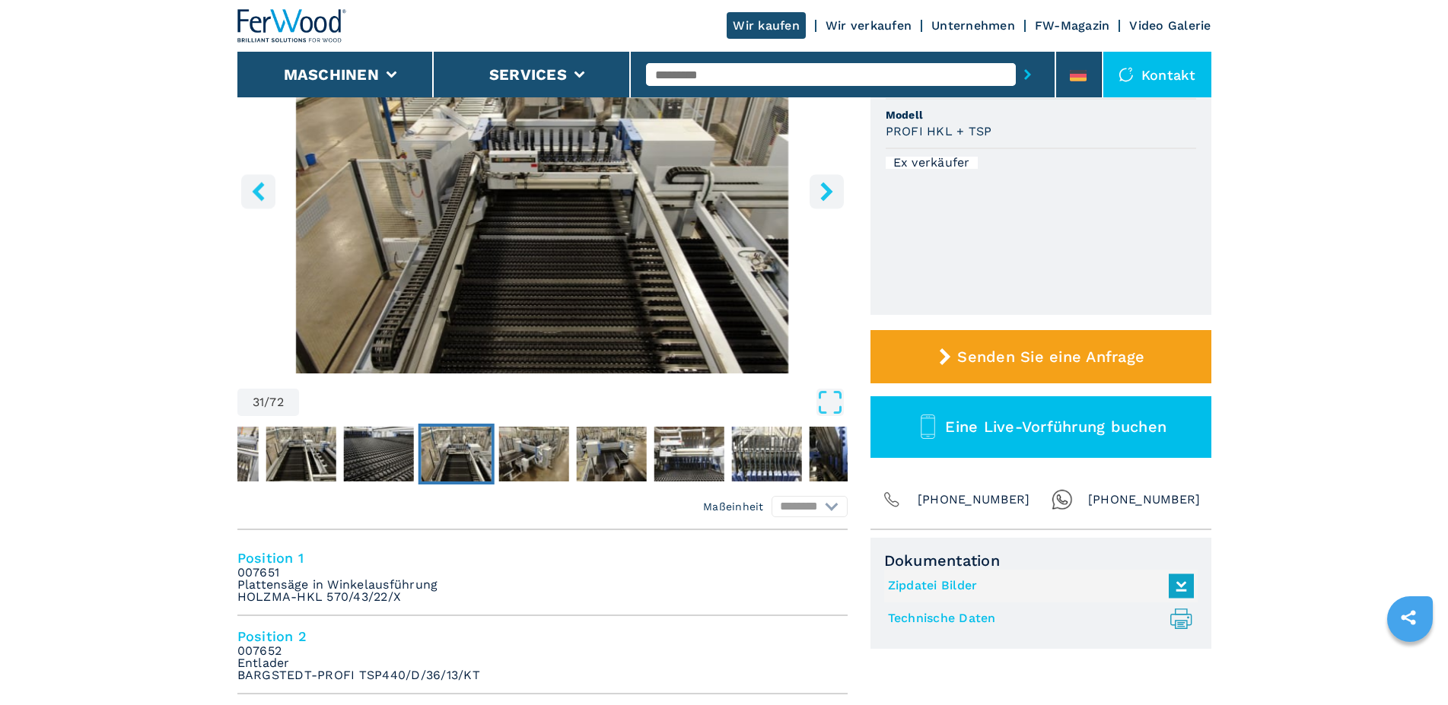
click at [829, 195] on icon "right-button" at bounding box center [826, 191] width 12 height 19
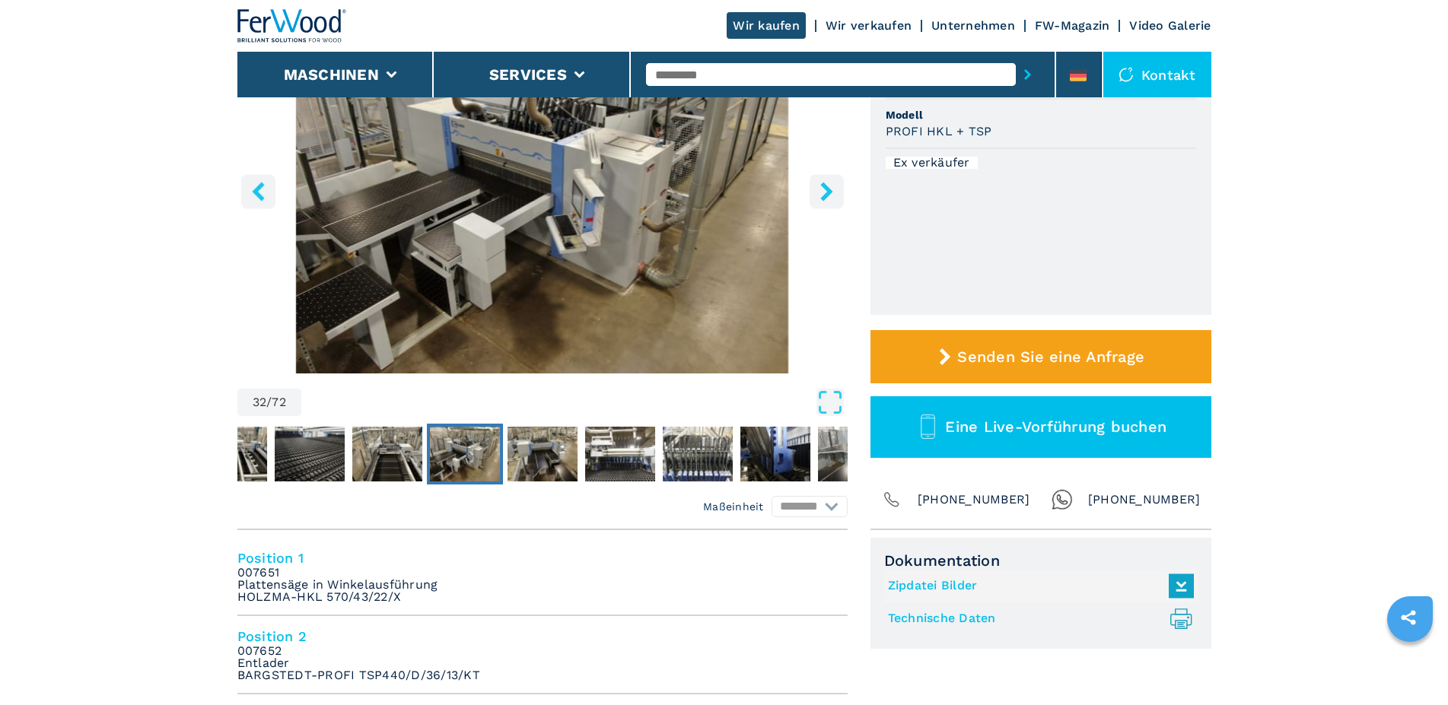
click at [829, 195] on icon "right-button" at bounding box center [826, 191] width 12 height 19
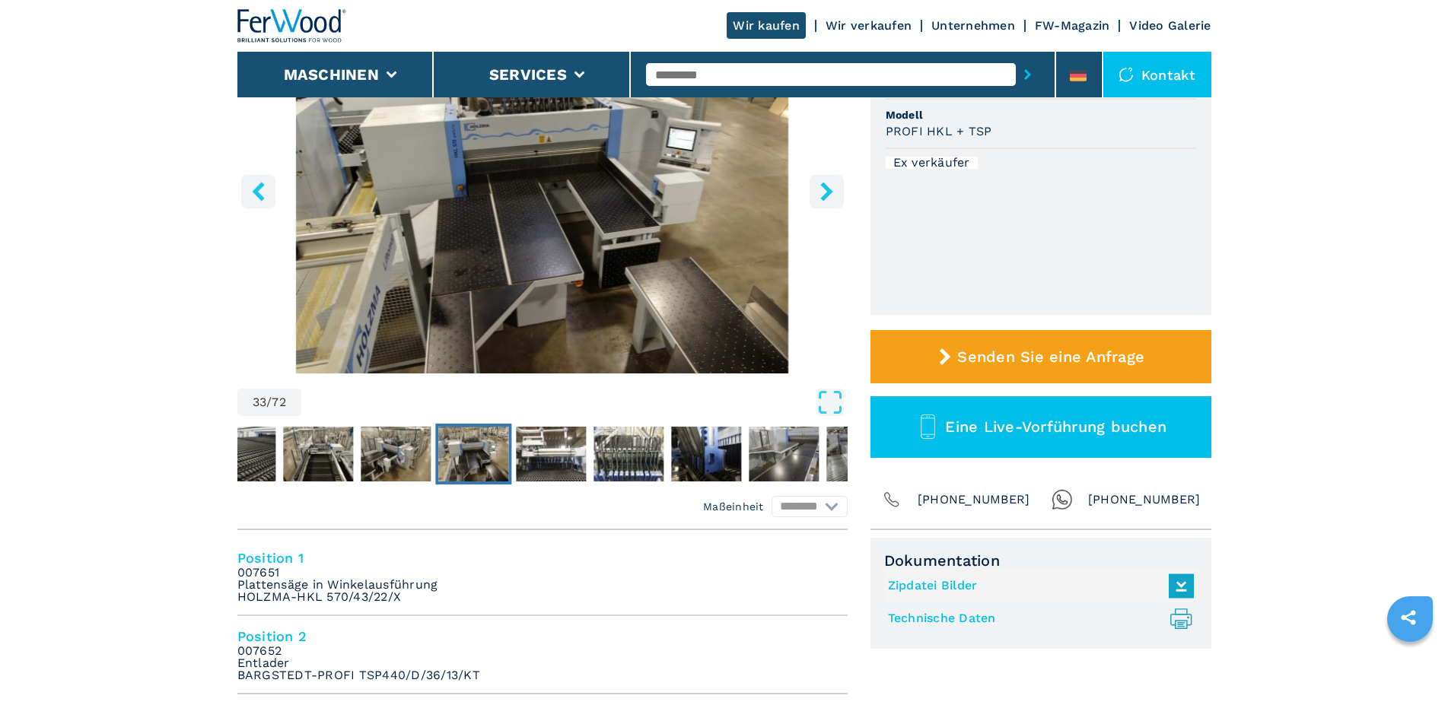
click at [829, 195] on icon "right-button" at bounding box center [826, 191] width 12 height 19
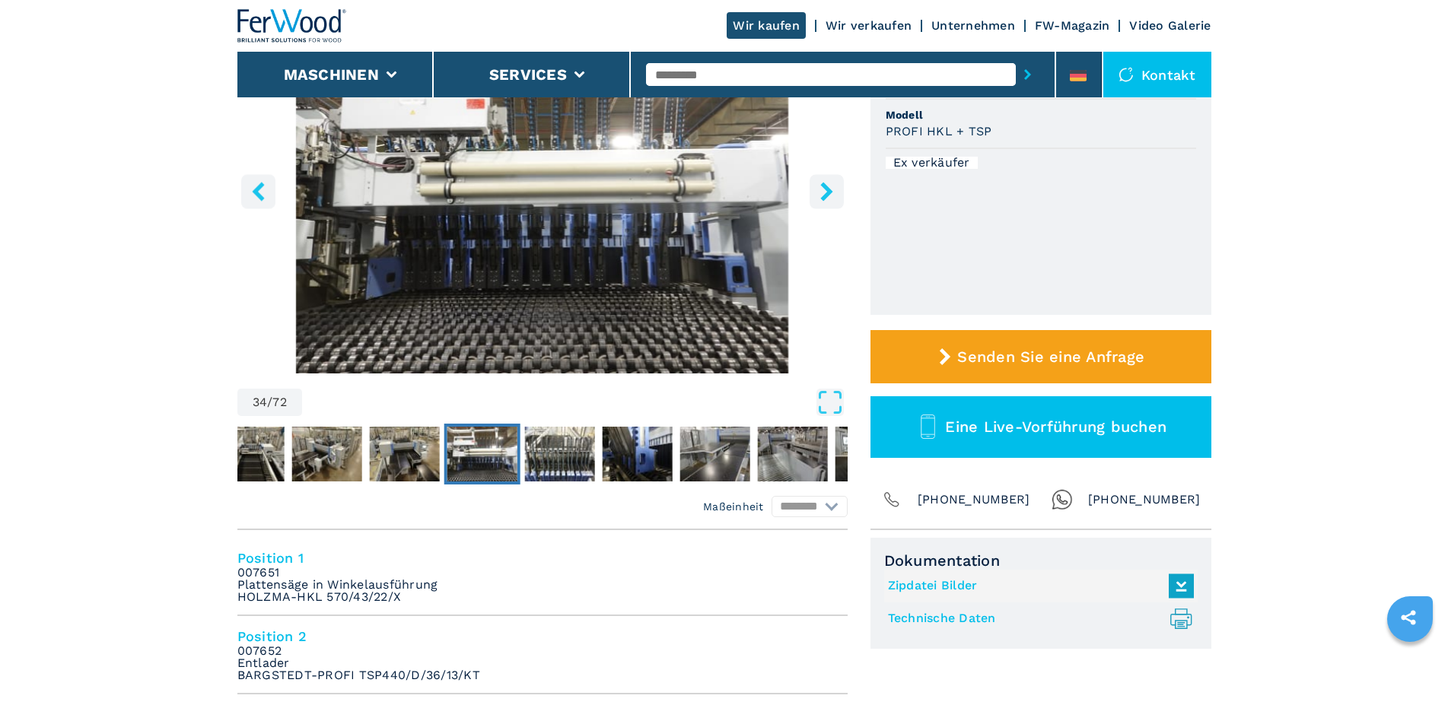
click at [829, 195] on icon "right-button" at bounding box center [826, 191] width 12 height 19
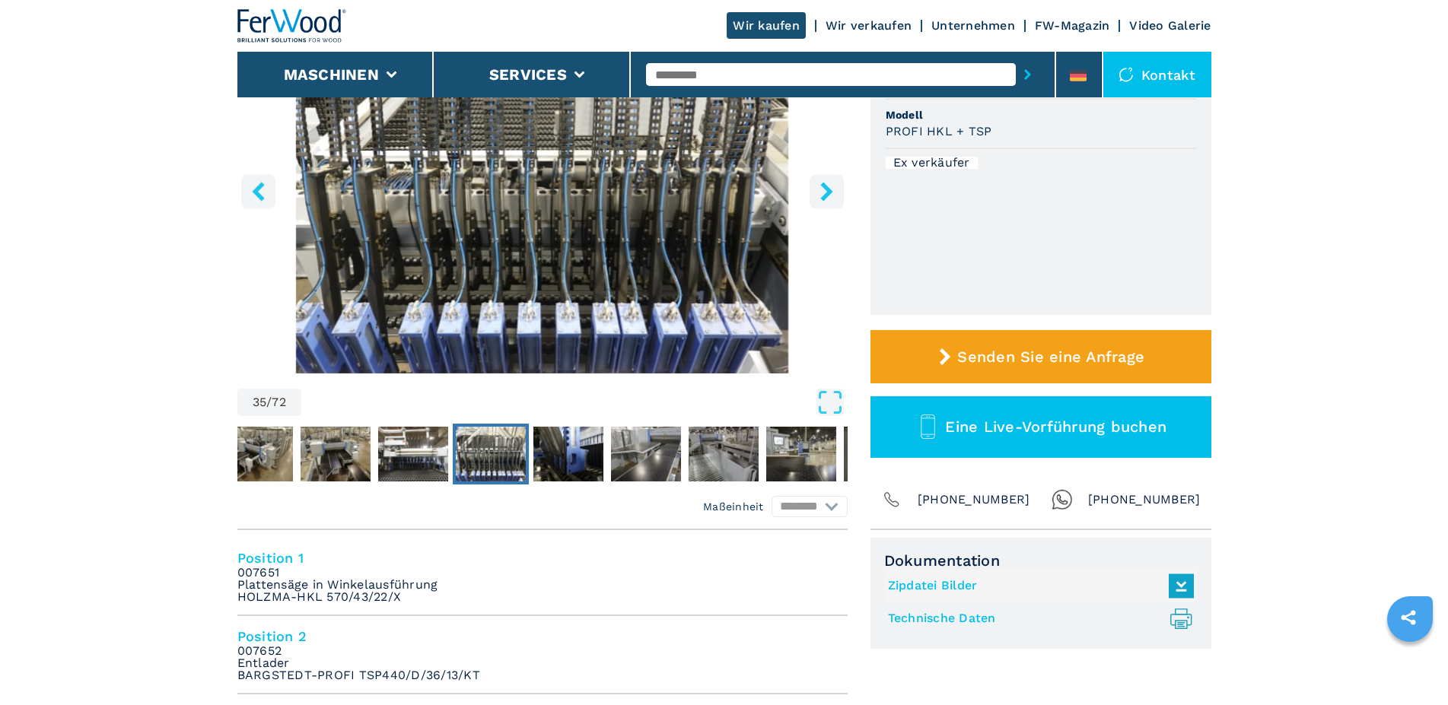
click at [820, 191] on icon "right-button" at bounding box center [826, 191] width 19 height 19
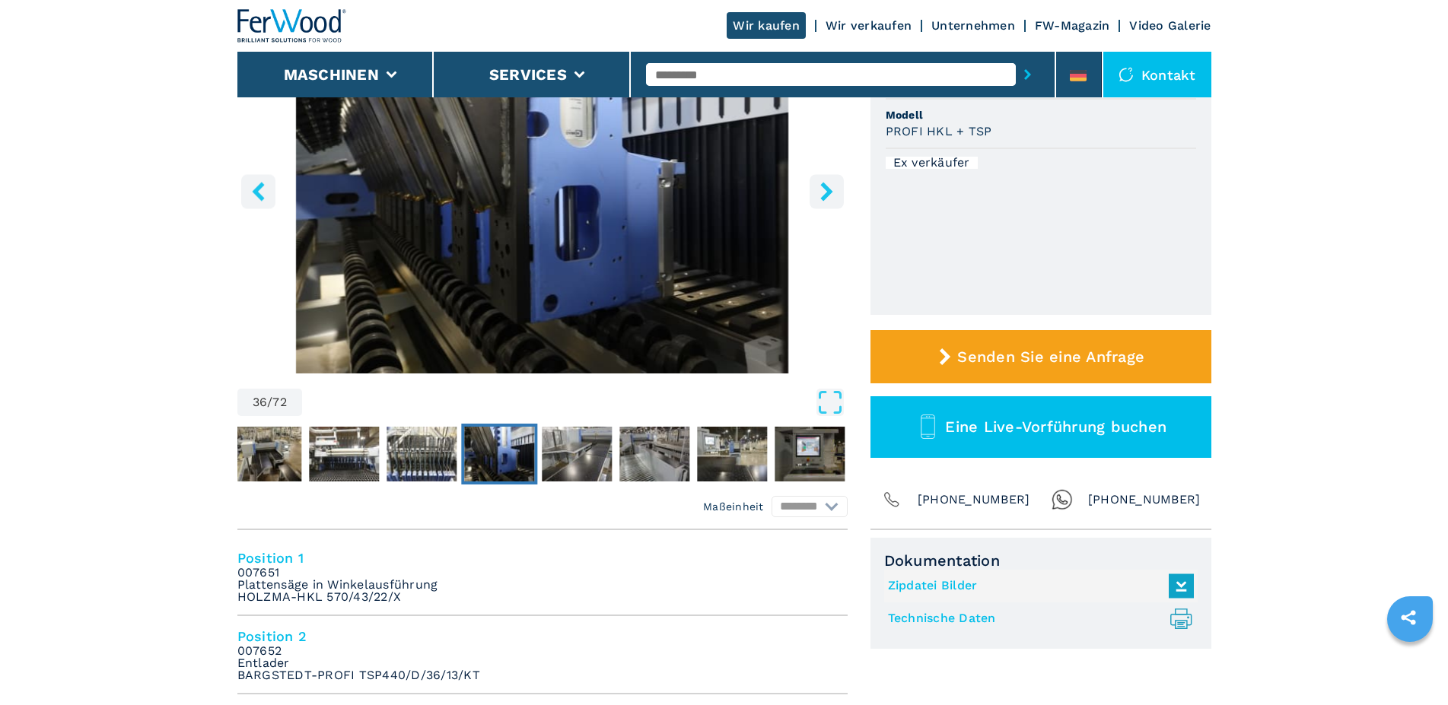
click at [820, 191] on icon "right-button" at bounding box center [826, 191] width 19 height 19
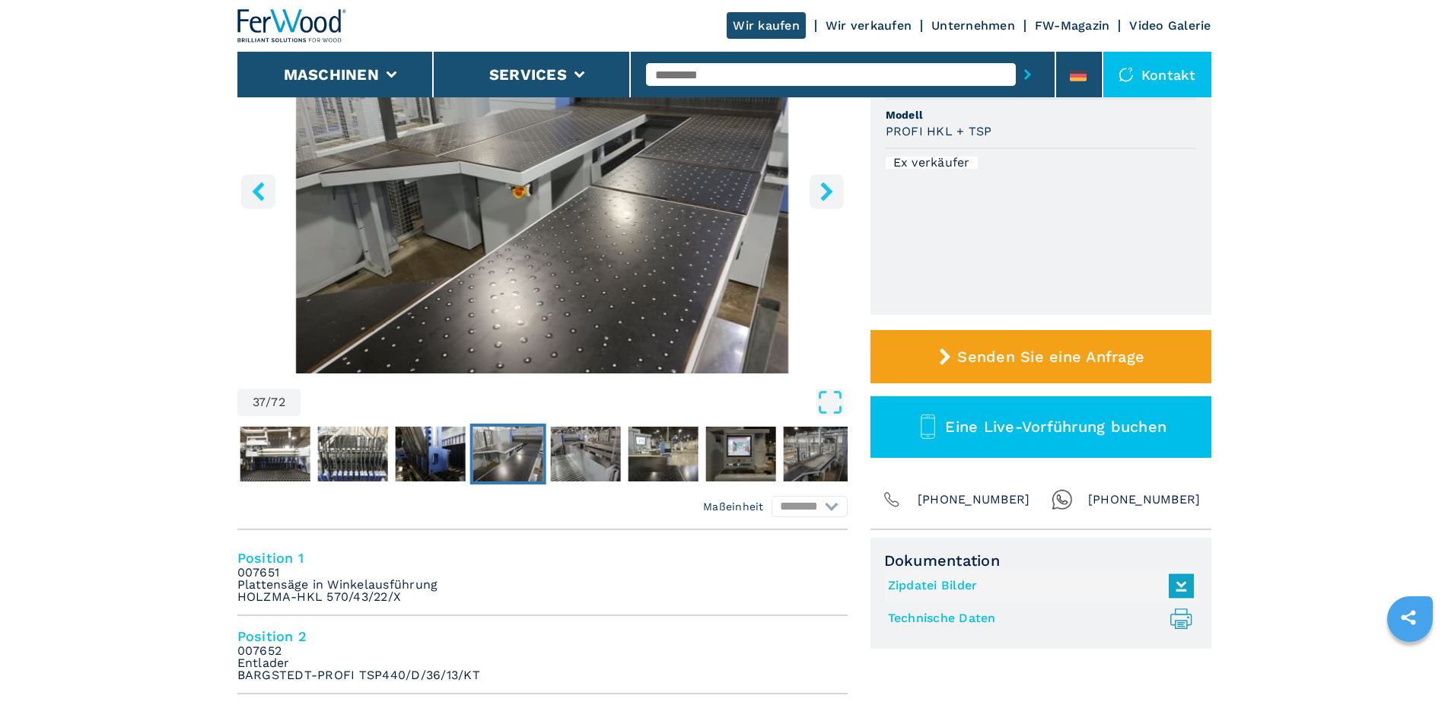
click at [820, 191] on icon "right-button" at bounding box center [826, 191] width 19 height 19
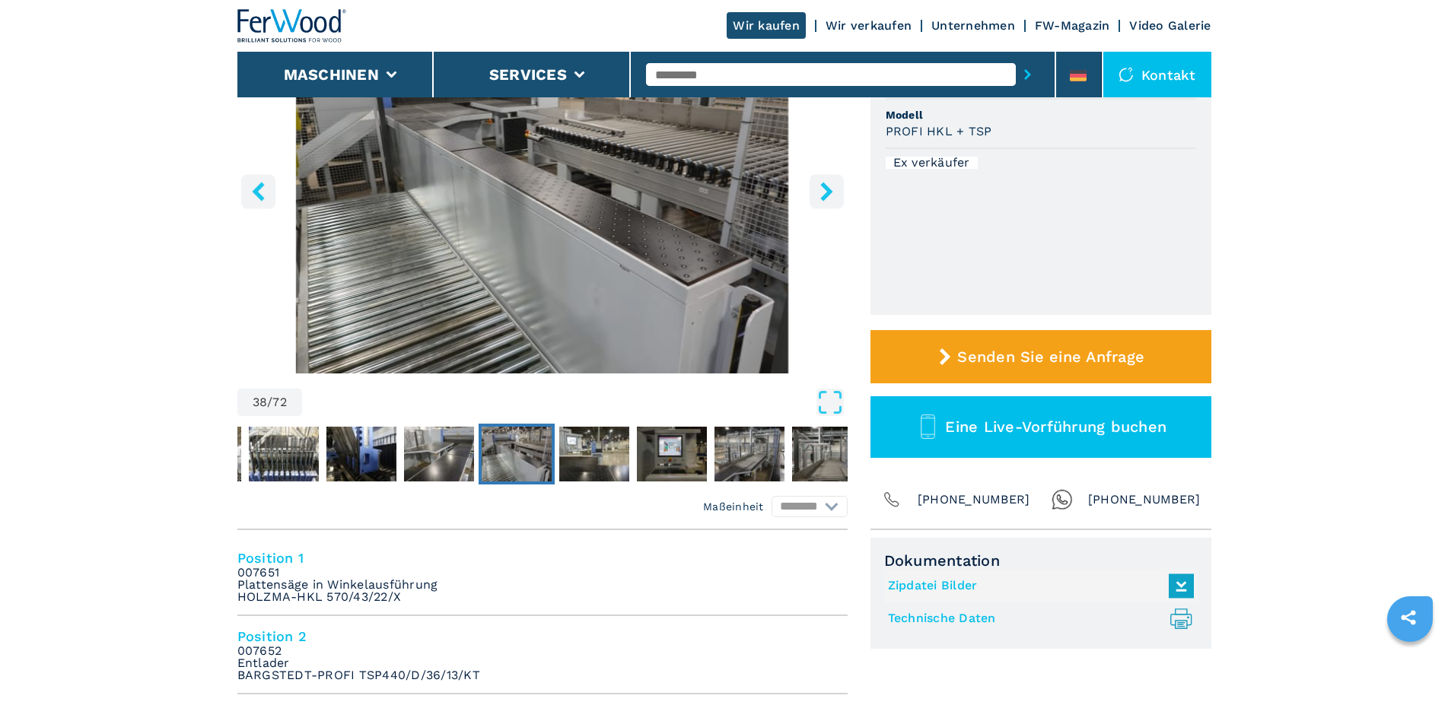
click at [821, 196] on icon "right-button" at bounding box center [826, 191] width 19 height 19
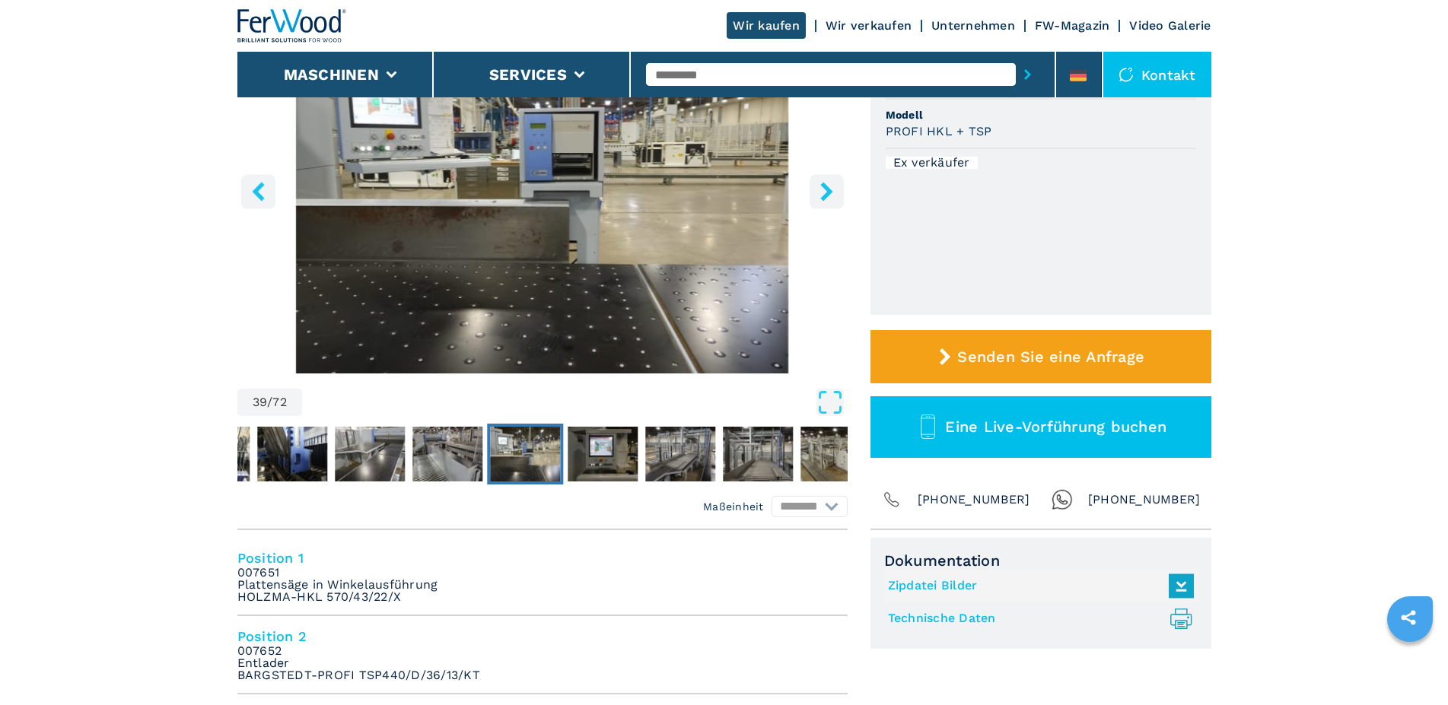
click at [821, 196] on icon "right-button" at bounding box center [826, 191] width 19 height 19
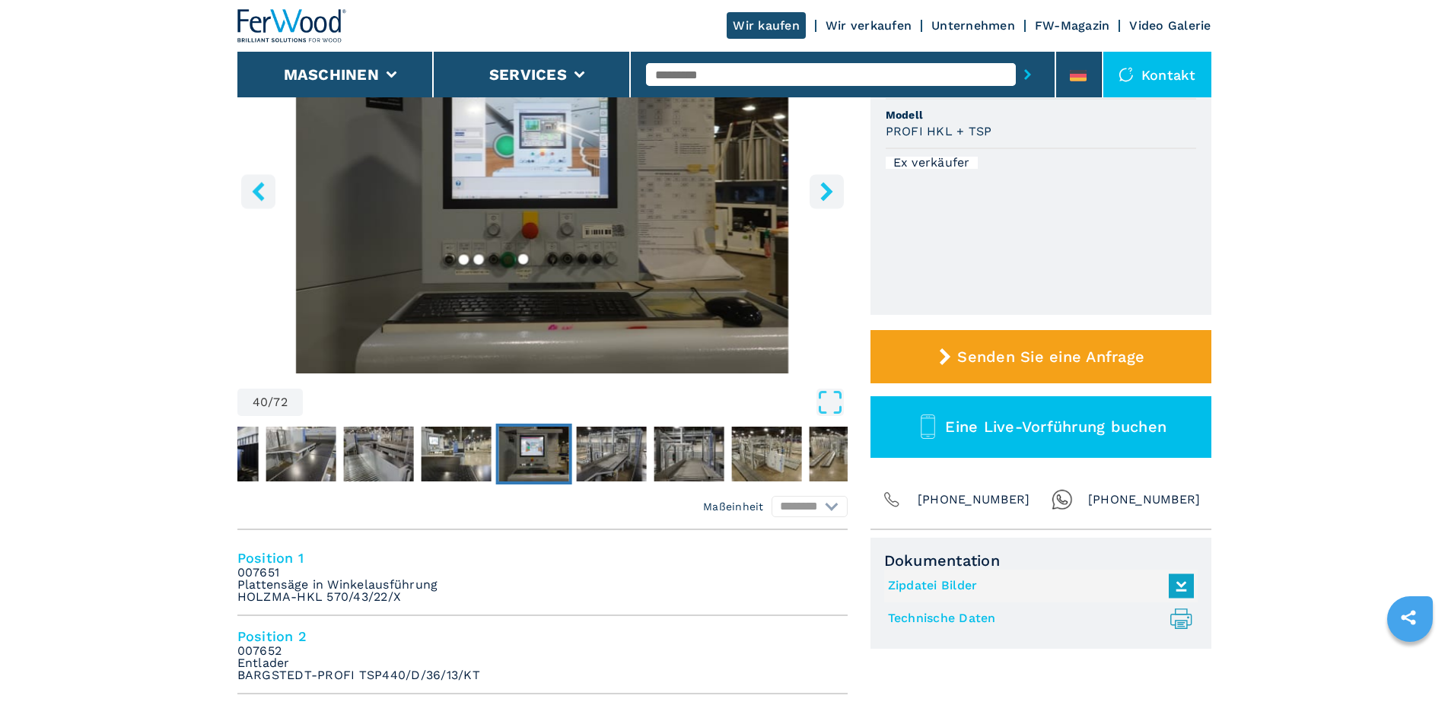
click at [821, 196] on icon "right-button" at bounding box center [826, 191] width 19 height 19
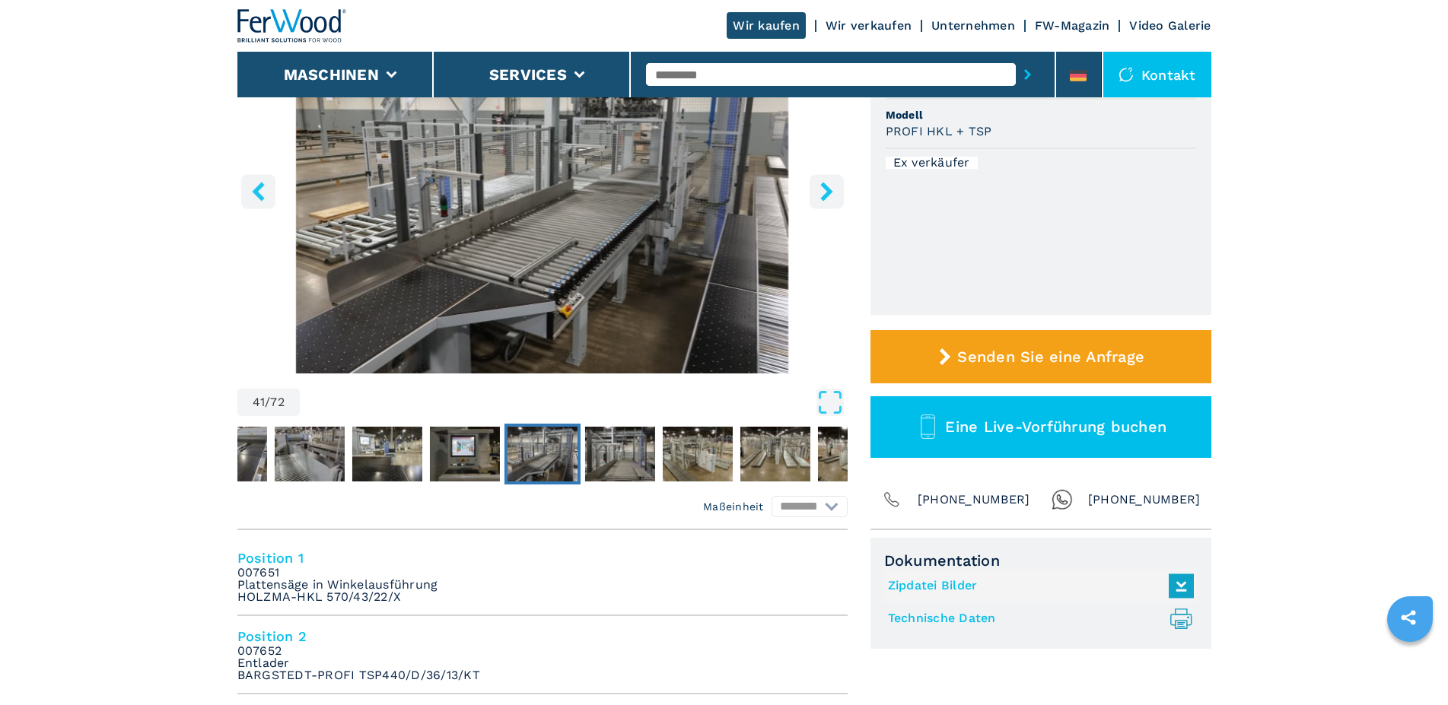
click at [821, 196] on icon "right-button" at bounding box center [826, 191] width 19 height 19
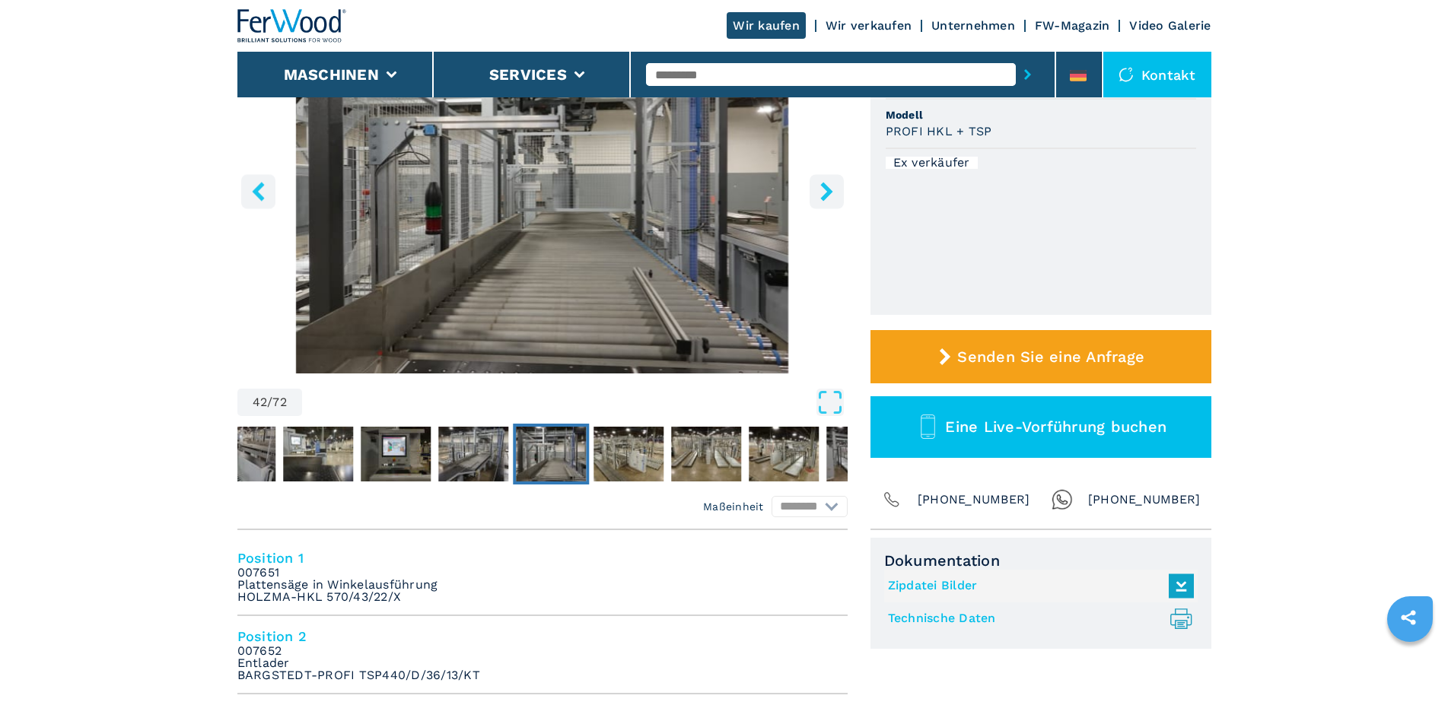
click at [821, 196] on icon "right-button" at bounding box center [826, 191] width 19 height 19
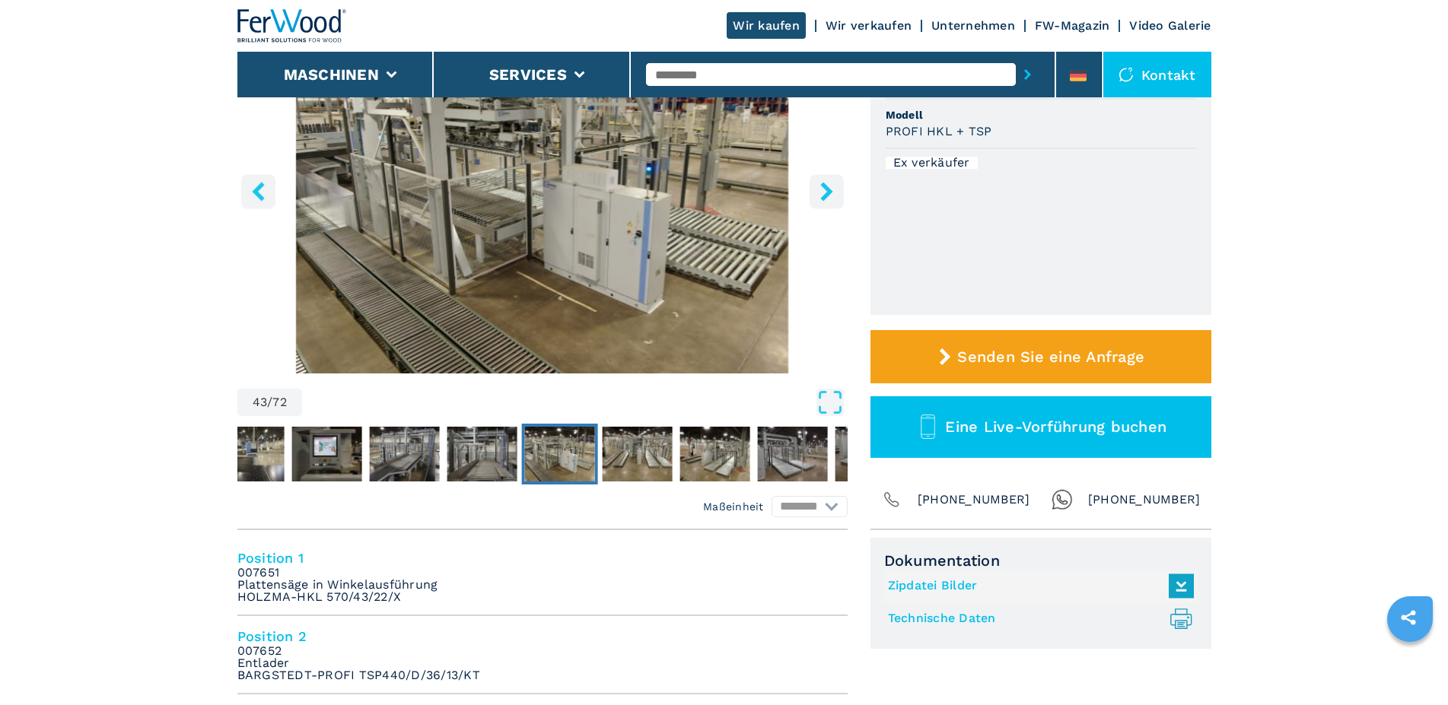
click at [821, 196] on icon "right-button" at bounding box center [826, 191] width 19 height 19
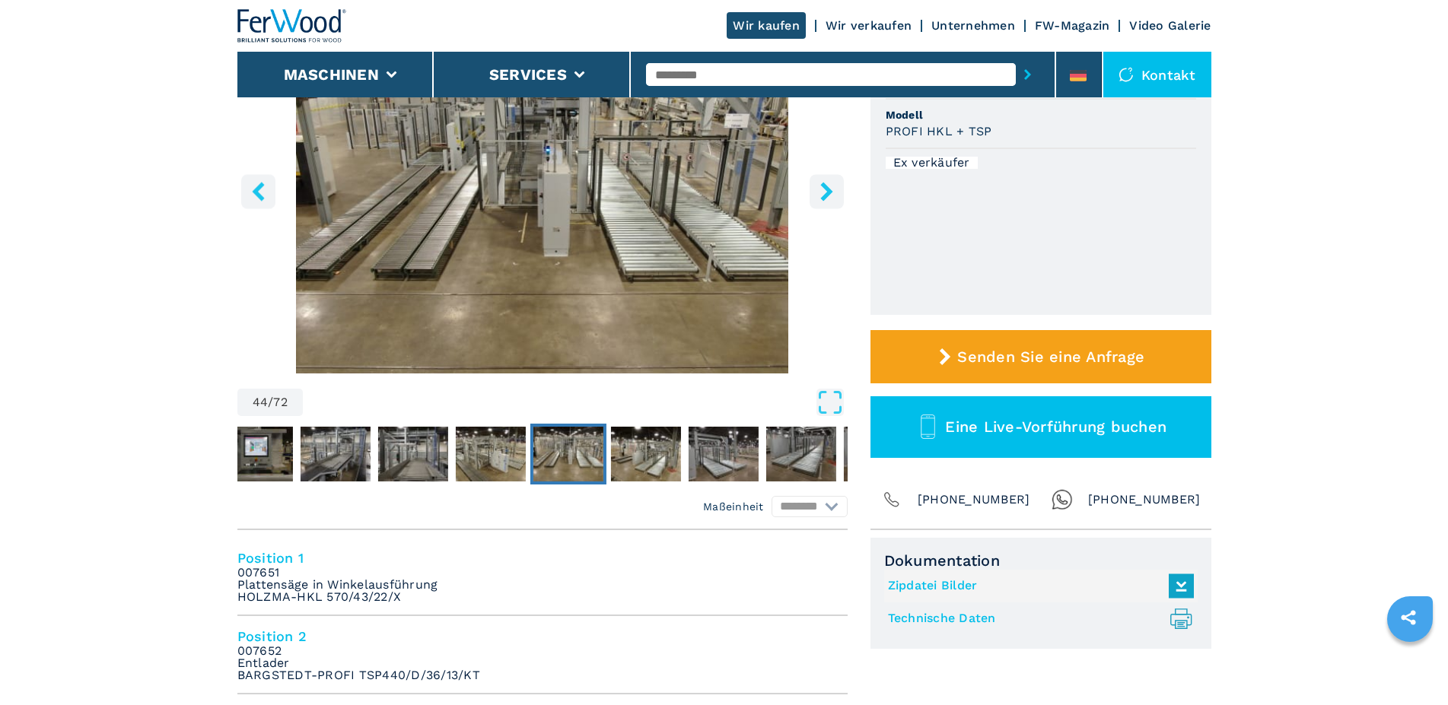
click at [821, 196] on icon "right-button" at bounding box center [826, 191] width 19 height 19
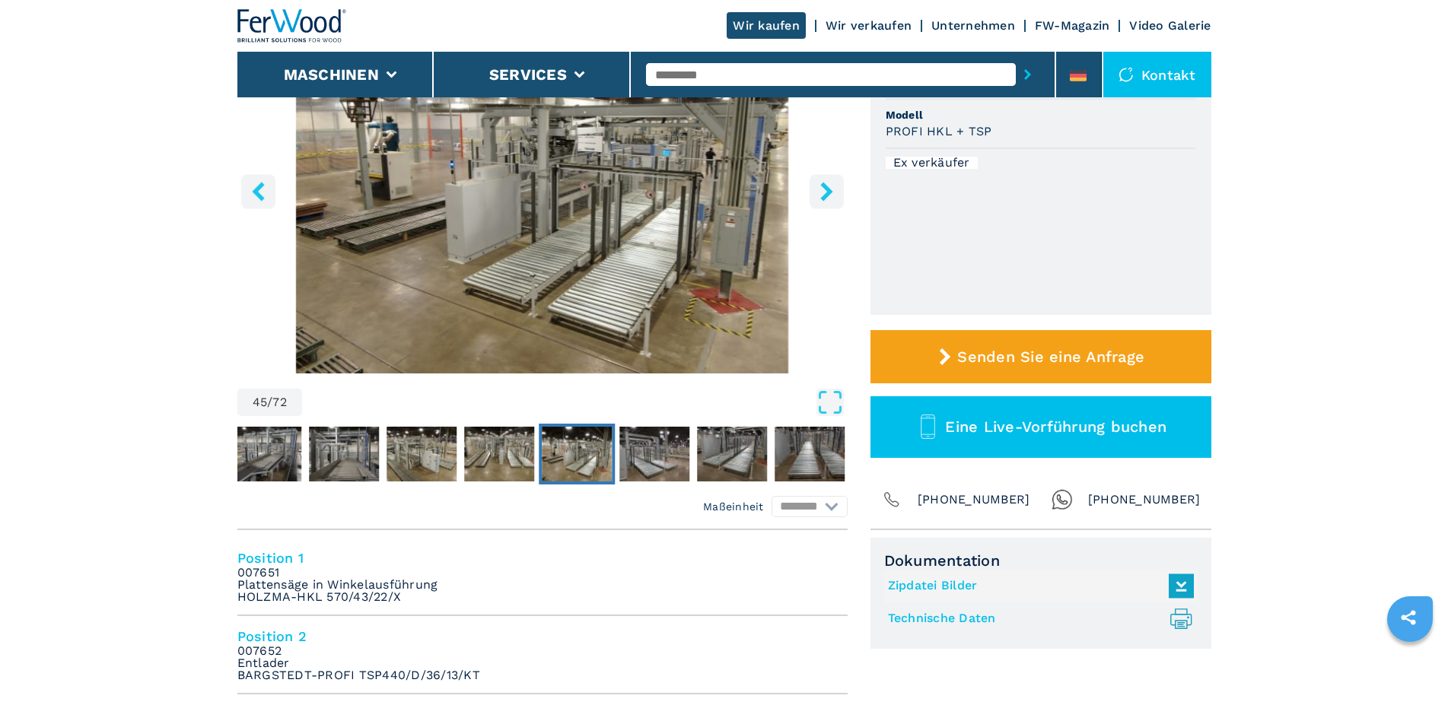
click at [821, 196] on icon "right-button" at bounding box center [826, 191] width 19 height 19
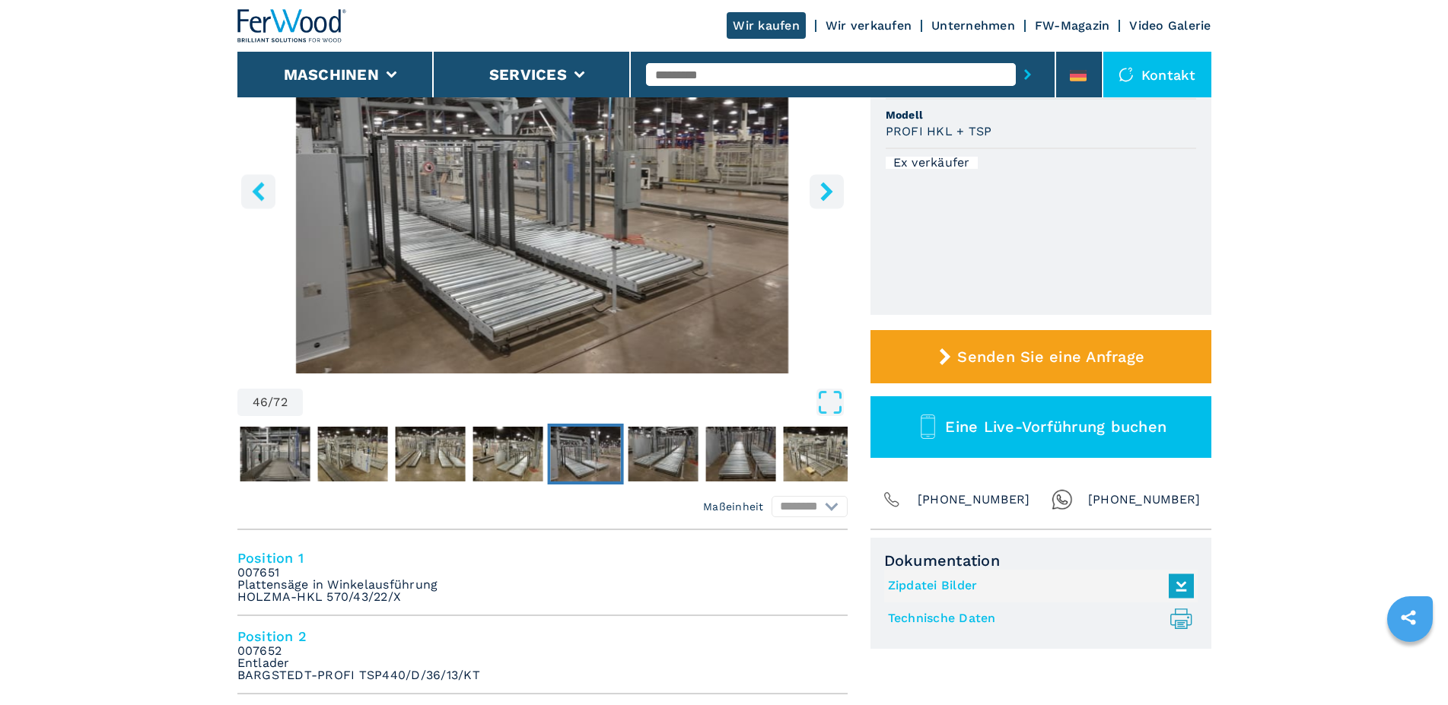
click at [826, 196] on icon "right-button" at bounding box center [826, 191] width 19 height 19
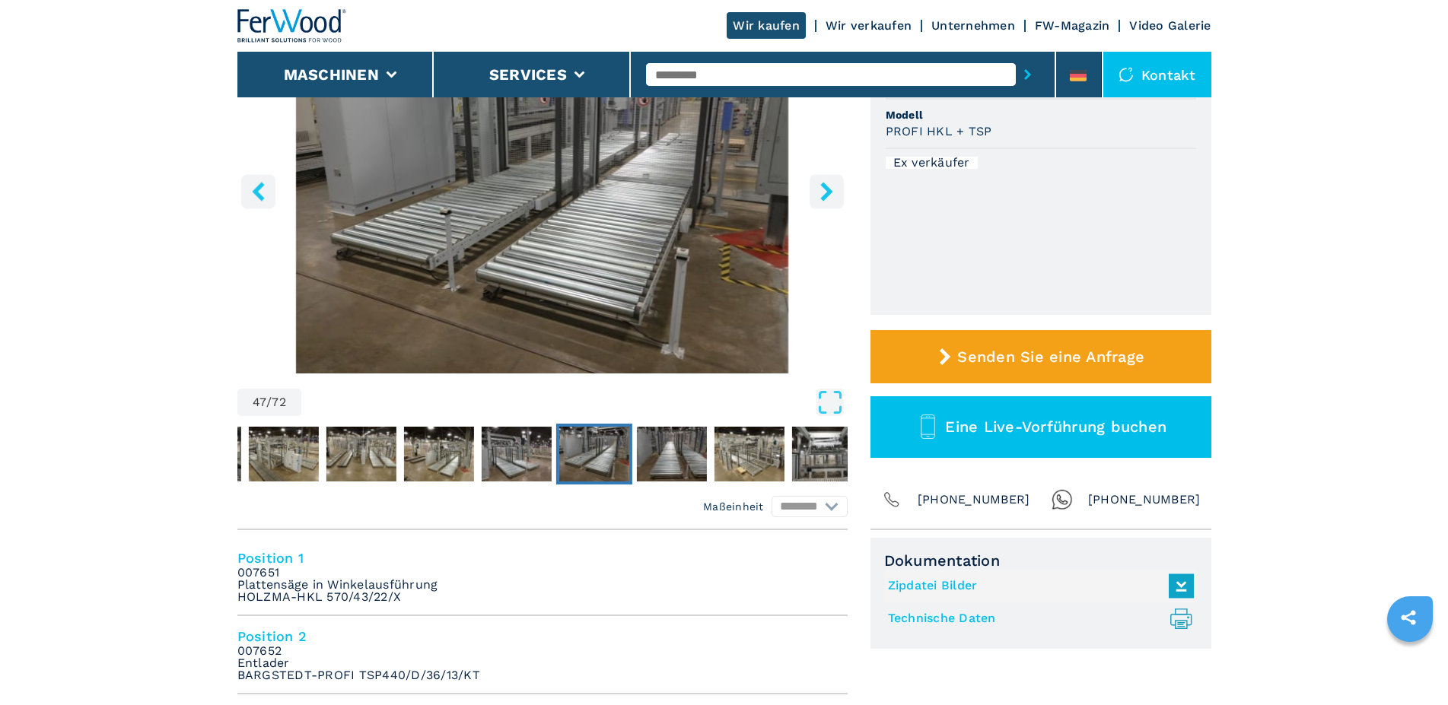
click at [827, 197] on icon "right-button" at bounding box center [826, 191] width 12 height 19
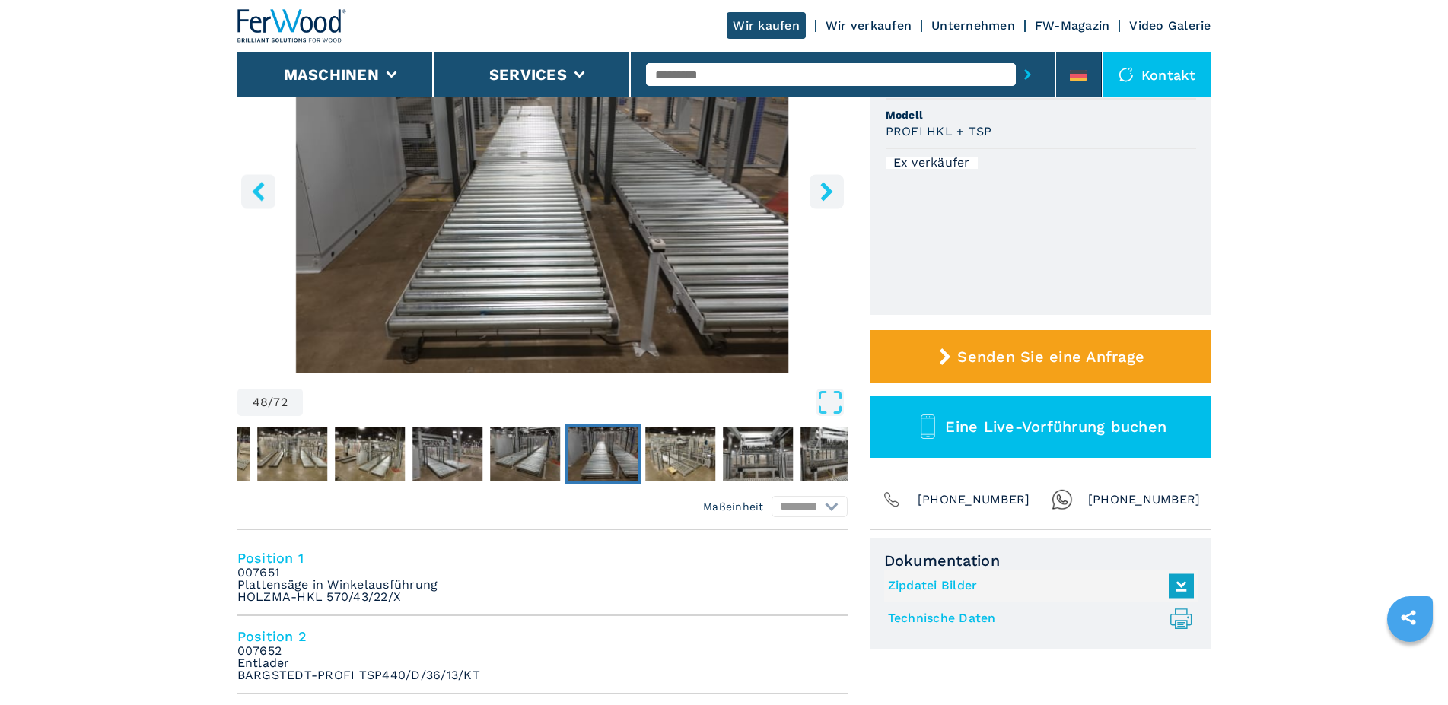
click at [827, 197] on icon "right-button" at bounding box center [826, 191] width 12 height 19
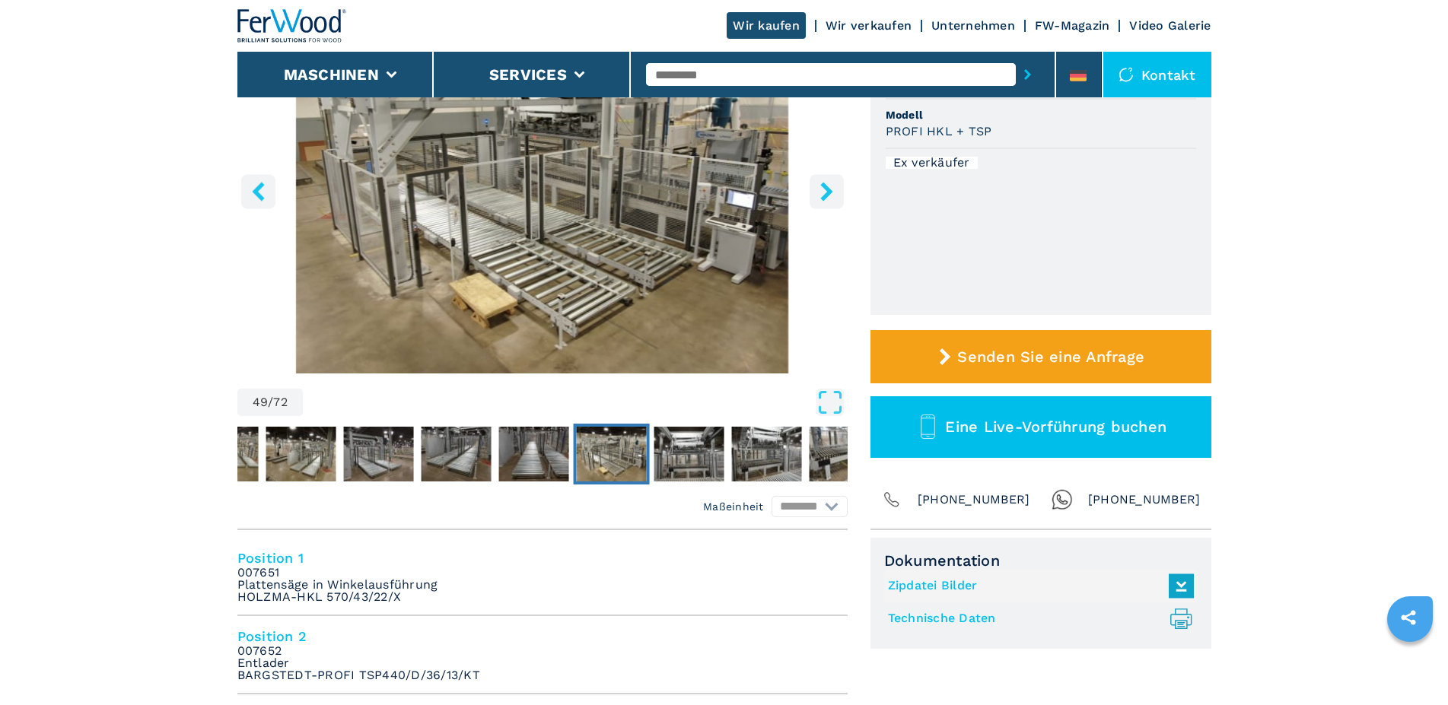
click at [827, 197] on icon "right-button" at bounding box center [826, 191] width 12 height 19
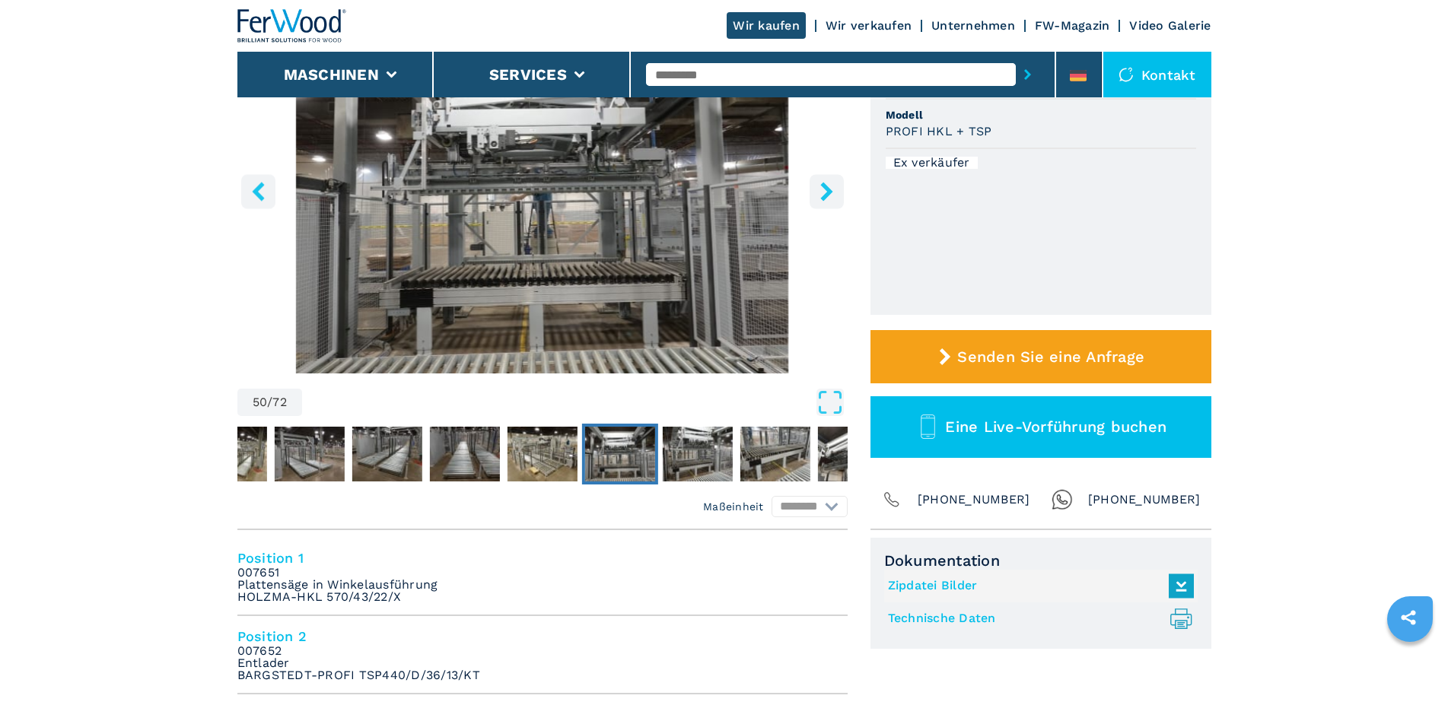
click at [830, 203] on button "right-button" at bounding box center [827, 191] width 34 height 34
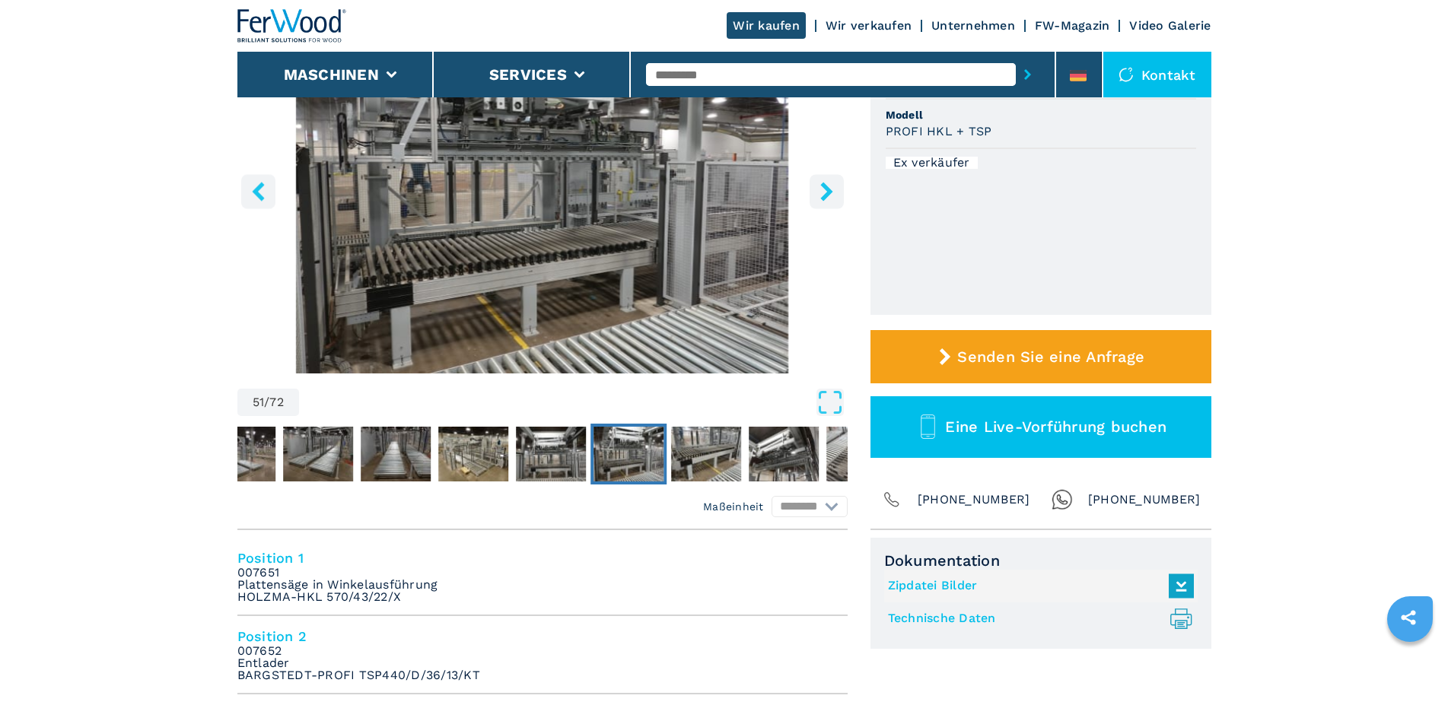
click at [830, 203] on button "right-button" at bounding box center [827, 191] width 34 height 34
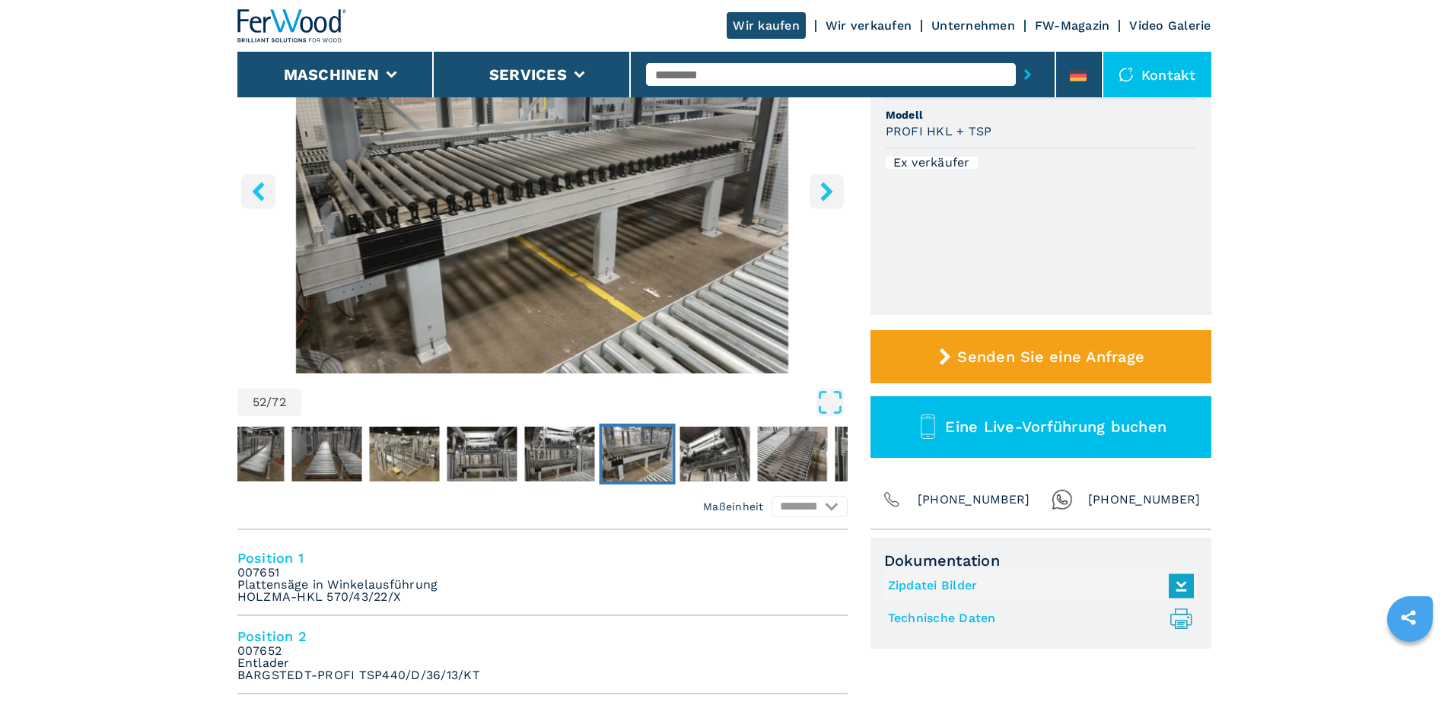
click at [830, 203] on button "right-button" at bounding box center [827, 191] width 34 height 34
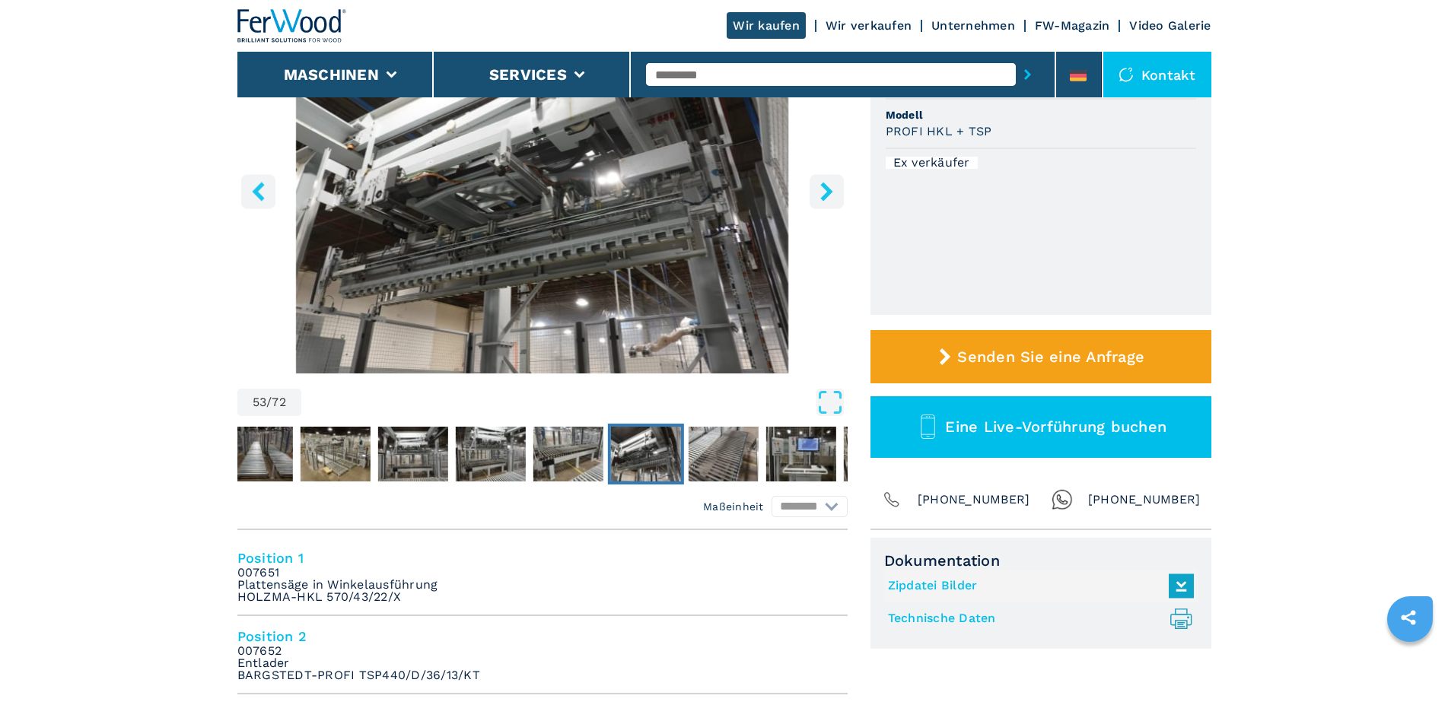
click at [830, 203] on button "right-button" at bounding box center [827, 191] width 34 height 34
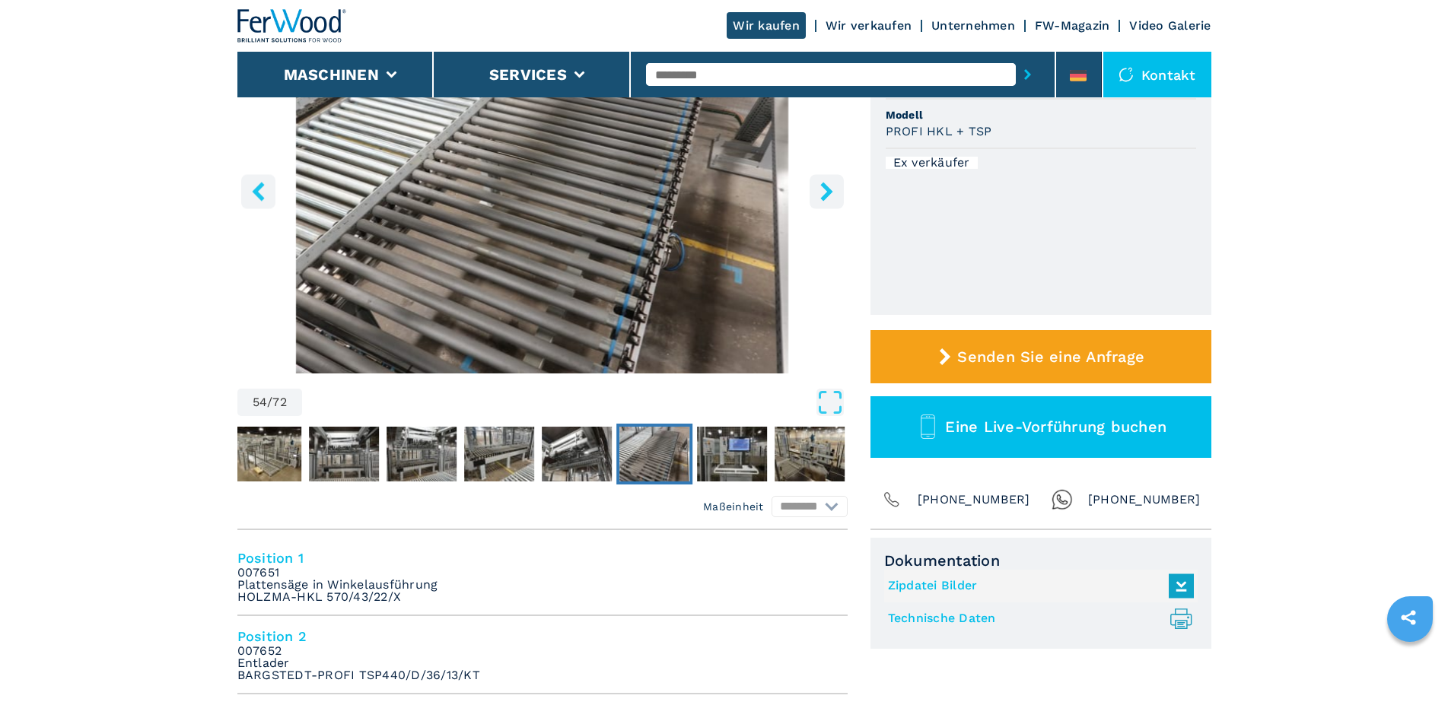
click at [830, 203] on button "right-button" at bounding box center [827, 191] width 34 height 34
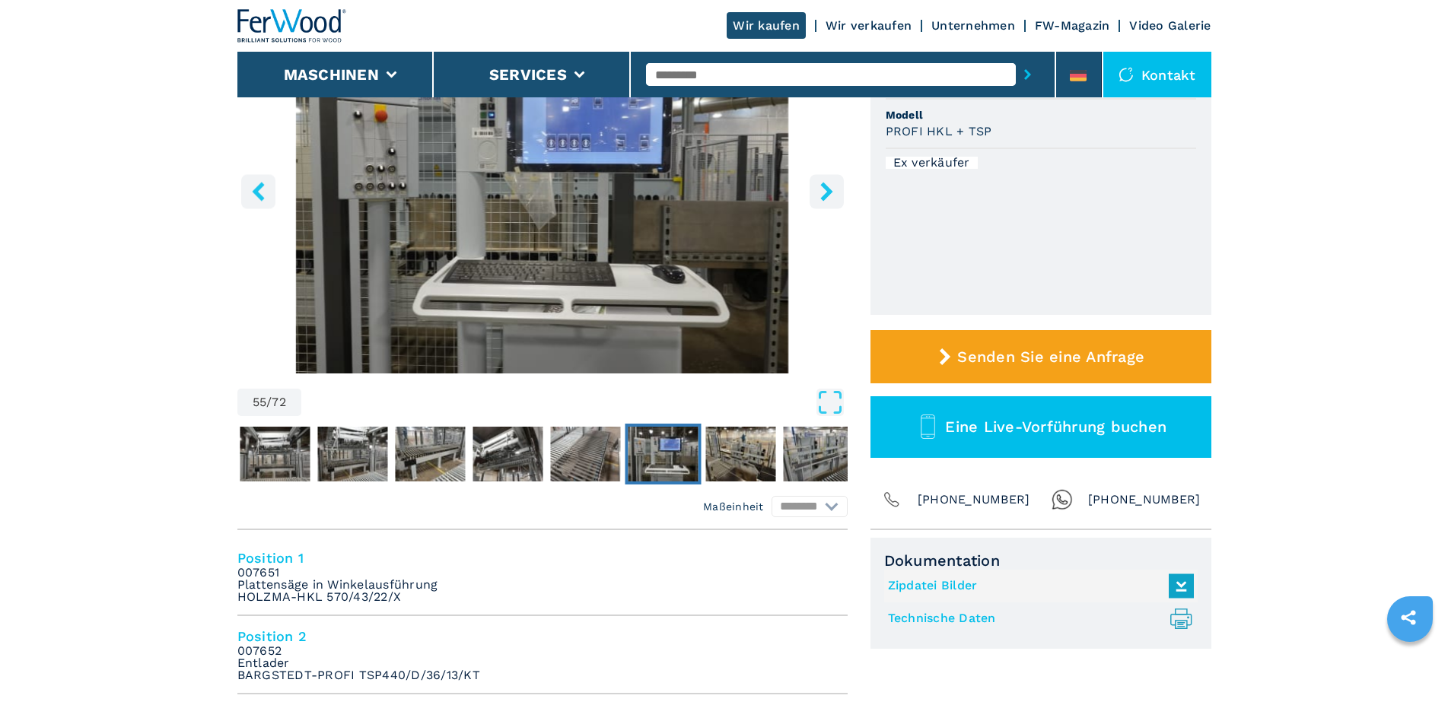
click at [830, 203] on button "right-button" at bounding box center [827, 191] width 34 height 34
